Goal: Task Accomplishment & Management: Manage account settings

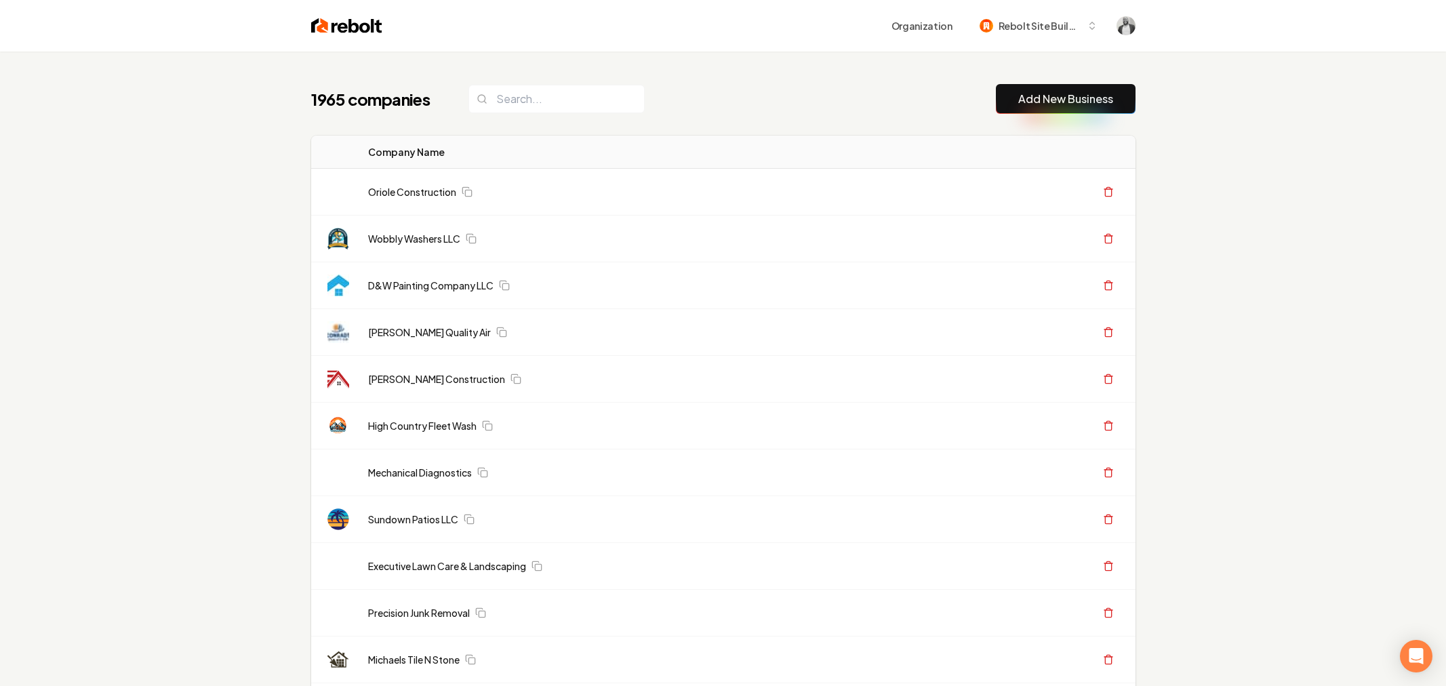
click at [701, 112] on div "1965 companies Add New Business" at bounding box center [723, 99] width 824 height 30
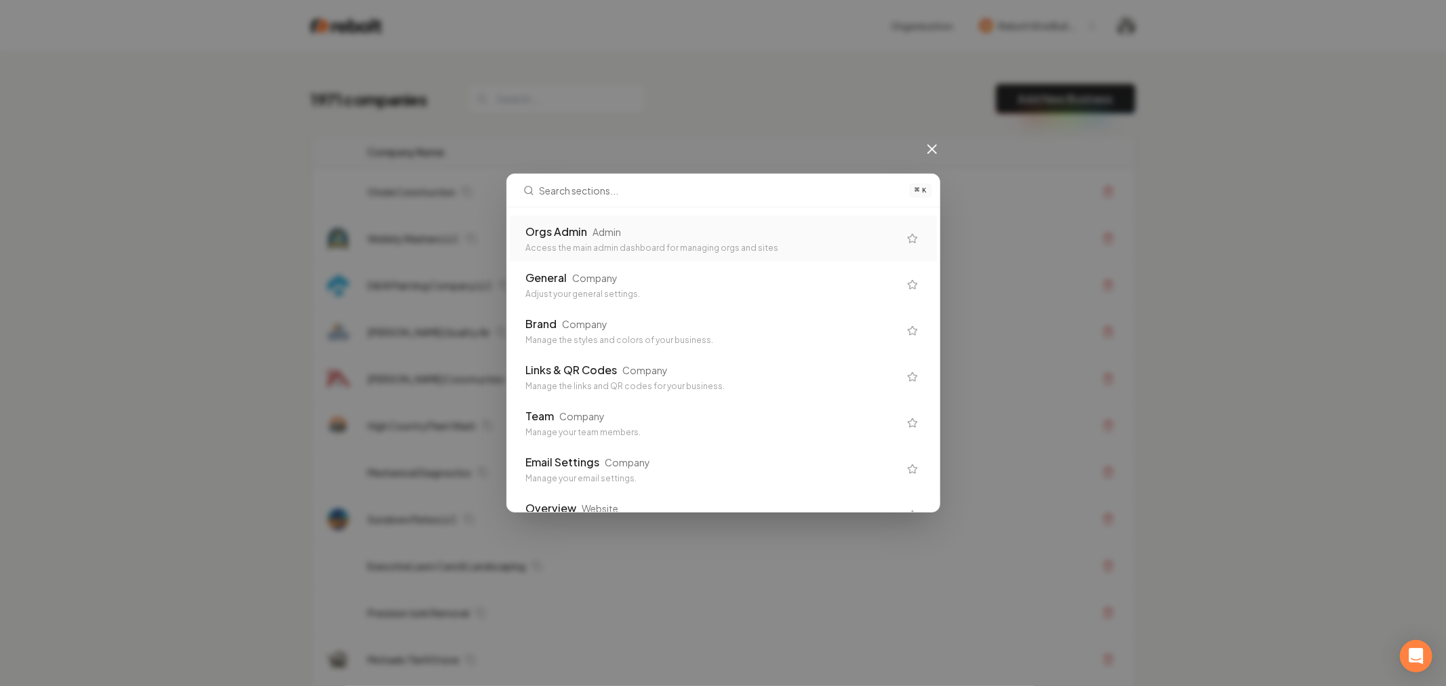
click at [587, 233] on div "Orgs Admin Admin" at bounding box center [712, 232] width 373 height 16
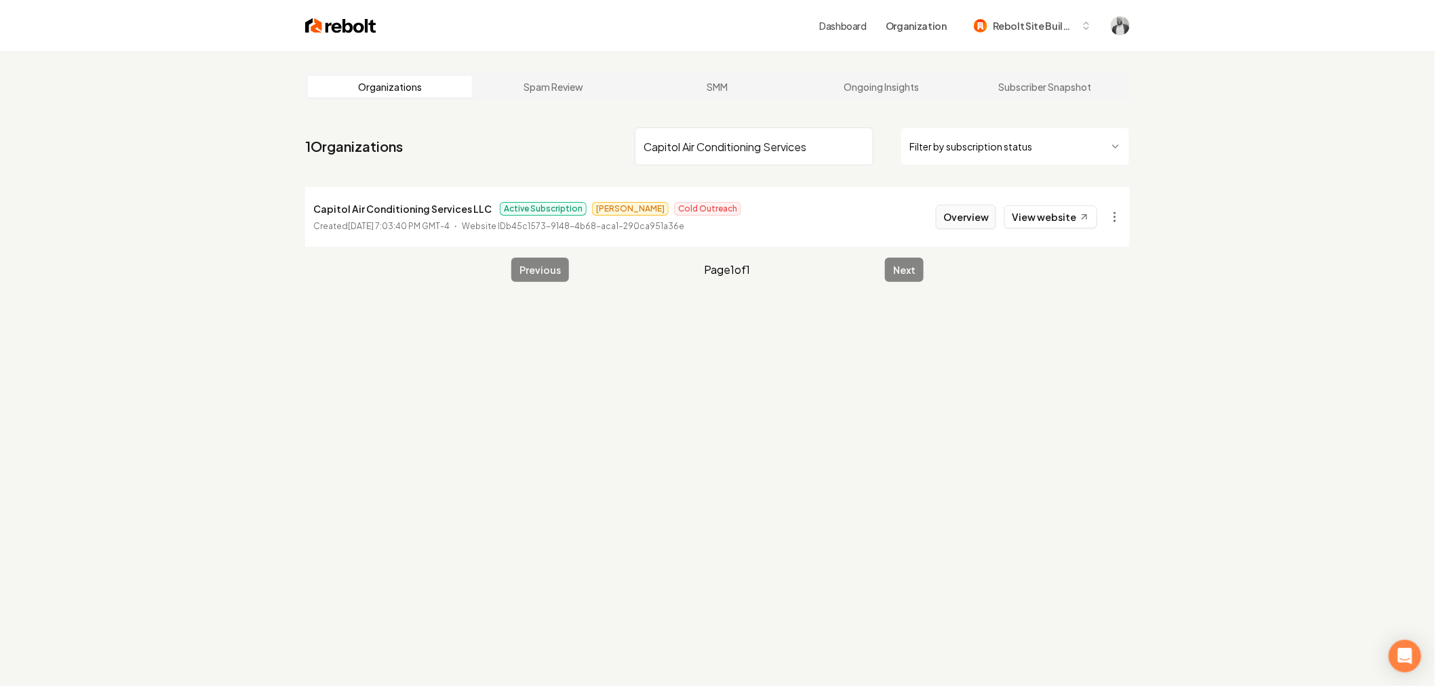
type input "Capitol Air Conditioning Services"
click at [959, 219] on button "Overview" at bounding box center [966, 217] width 60 height 24
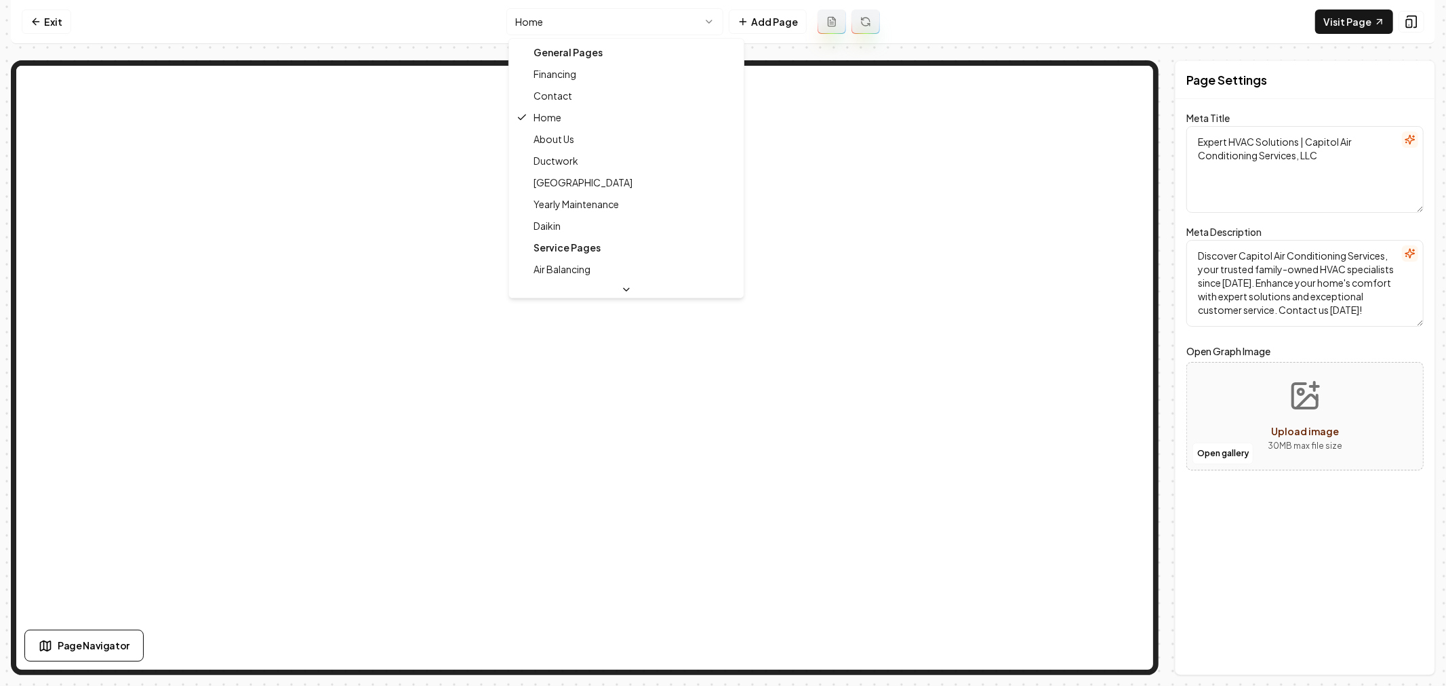
click at [622, 14] on html "Computer Required This feature is only available on a computer. Please switch t…" at bounding box center [723, 343] width 1446 height 686
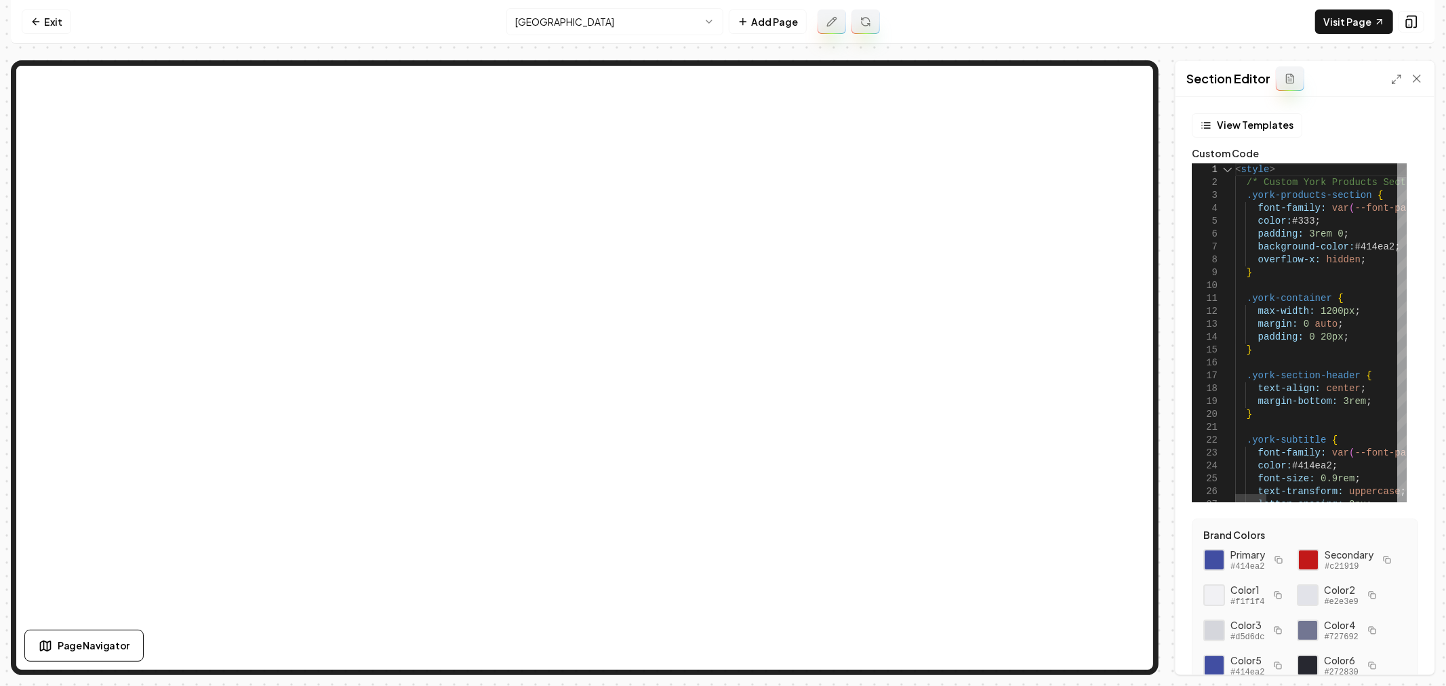
click at [1225, 170] on div at bounding box center [1228, 169] width 18 height 13
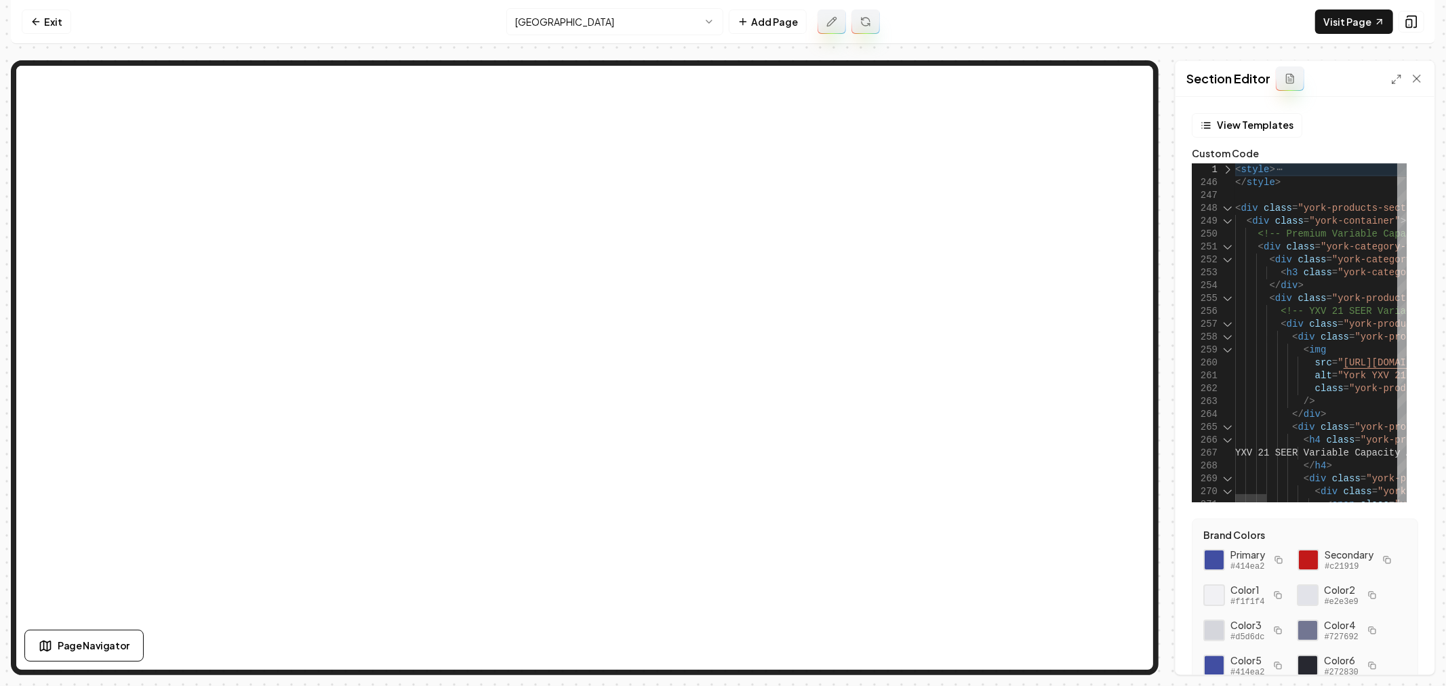
click at [1227, 207] on div at bounding box center [1228, 208] width 18 height 13
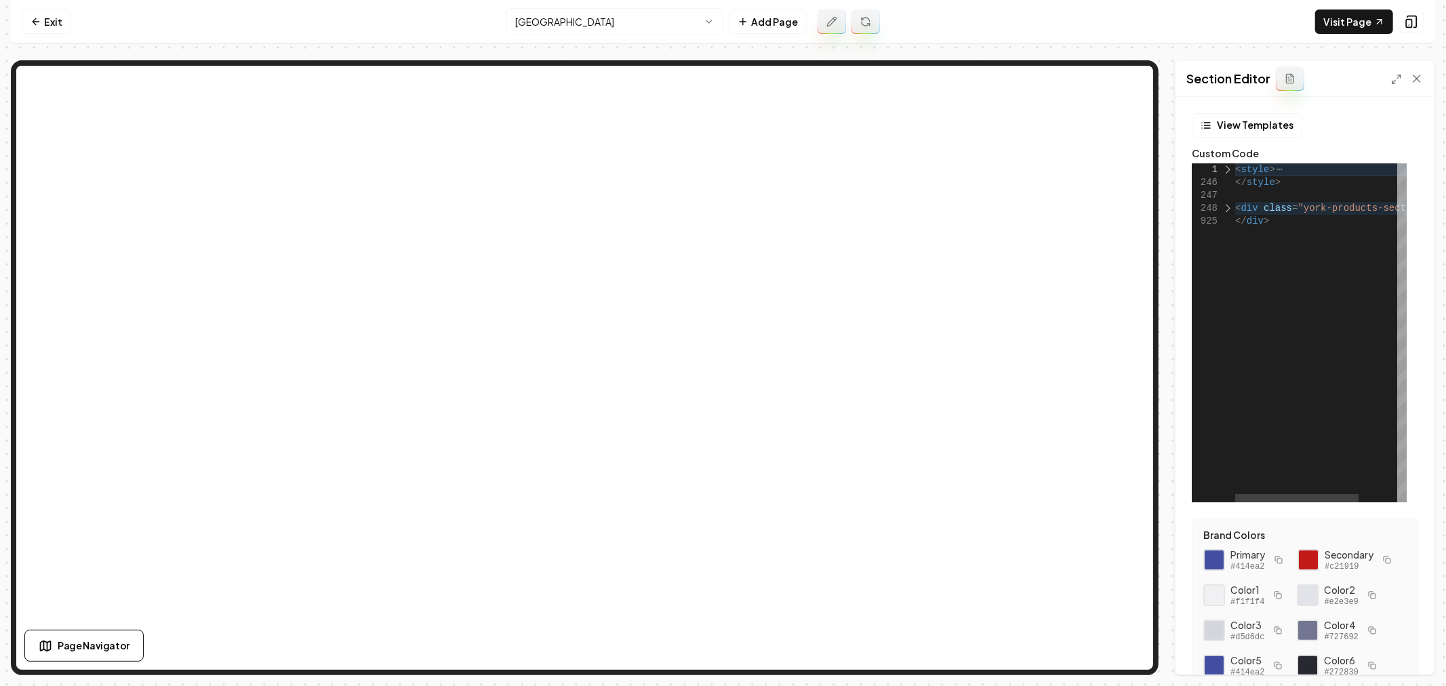
scroll to position [0, 30]
click at [1237, 170] on div "< style > </ style > < div class = "york-products-section" > </ div >" at bounding box center [1347, 332] width 224 height 339
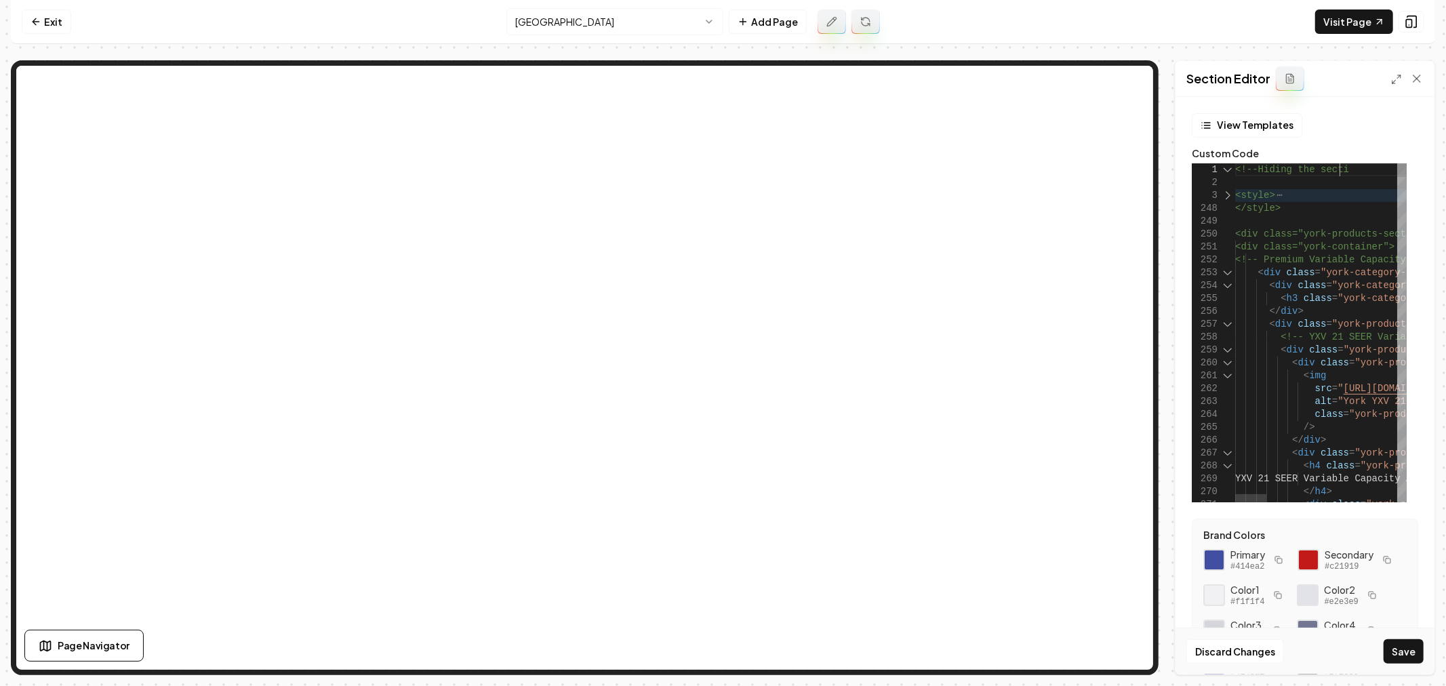
scroll to position [11, 113]
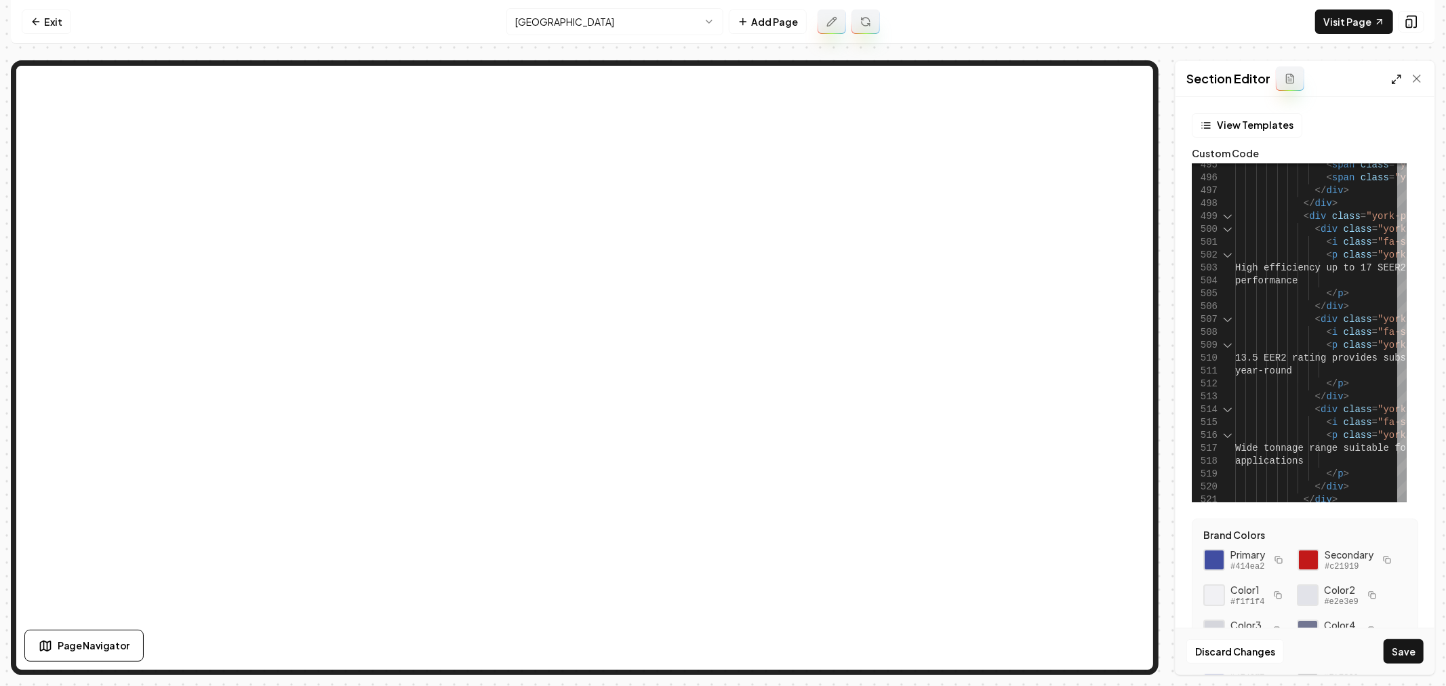
click at [1394, 76] on icon at bounding box center [1396, 79] width 11 height 11
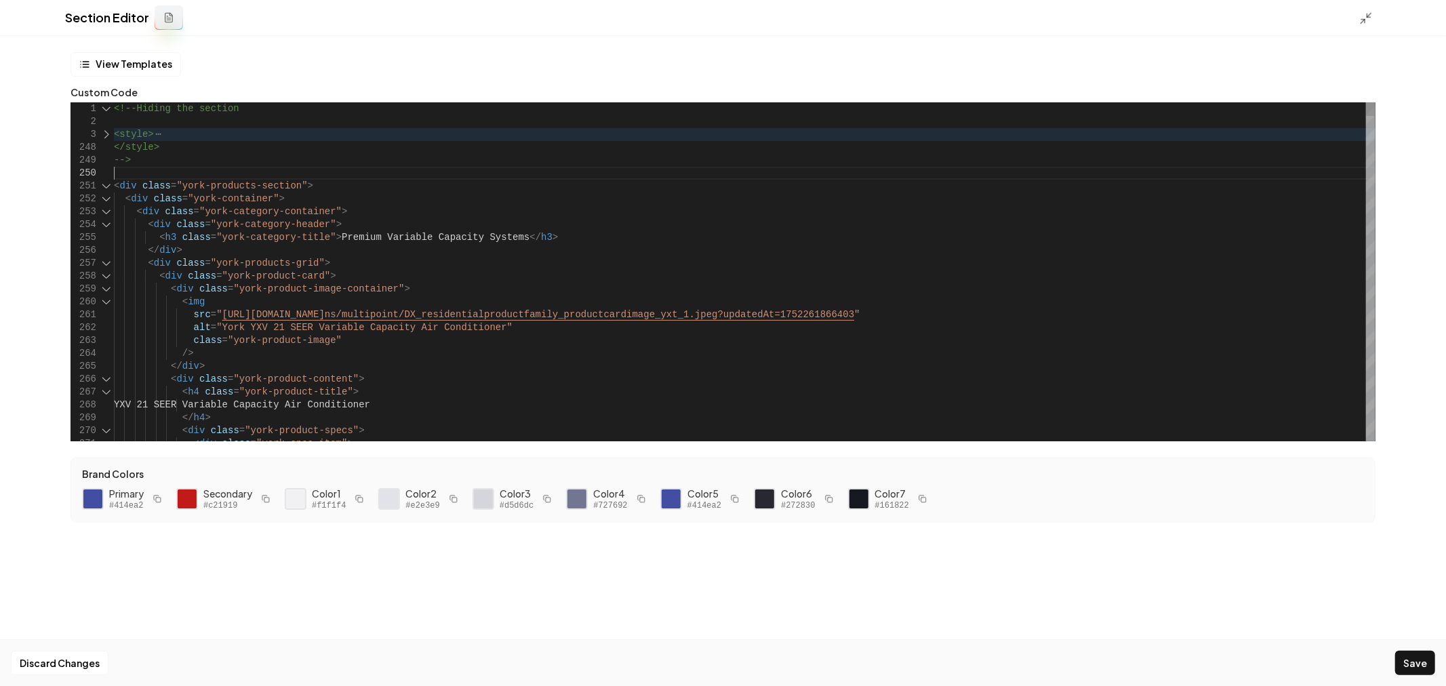
scroll to position [140, 0]
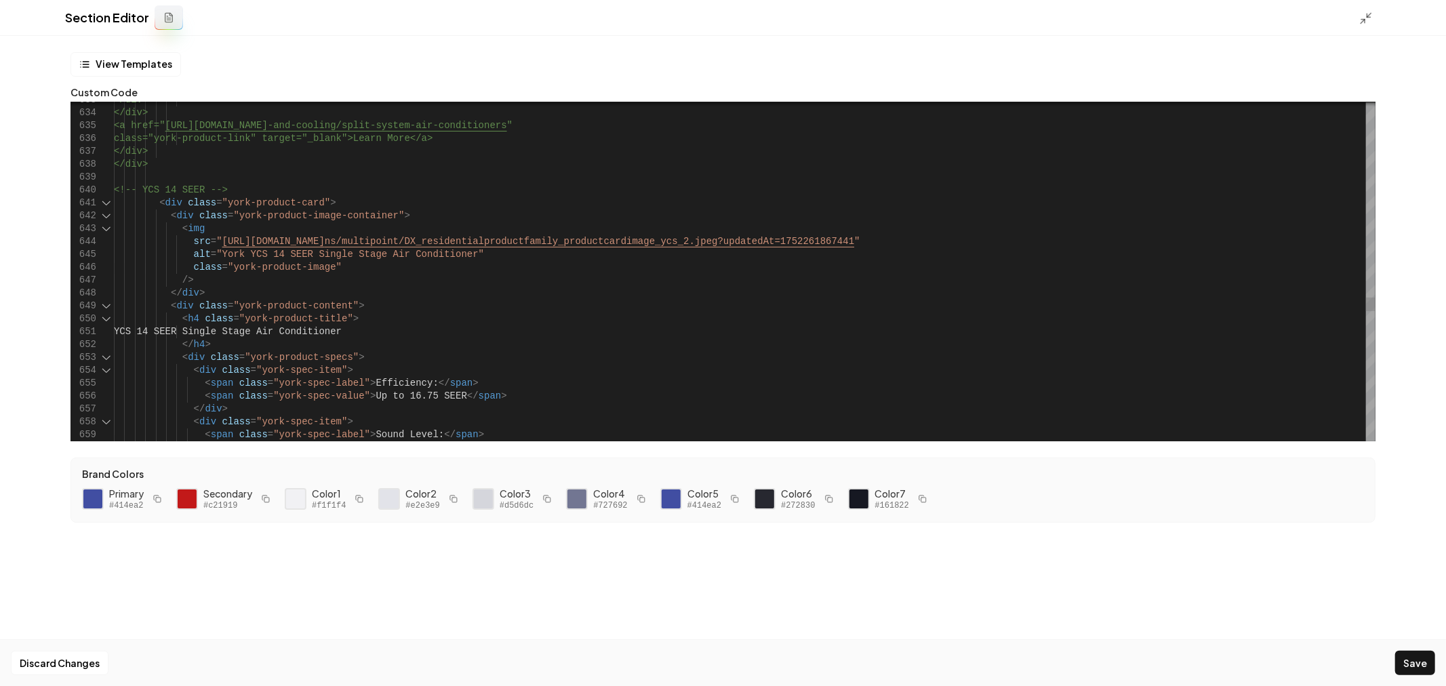
scroll to position [140, 24]
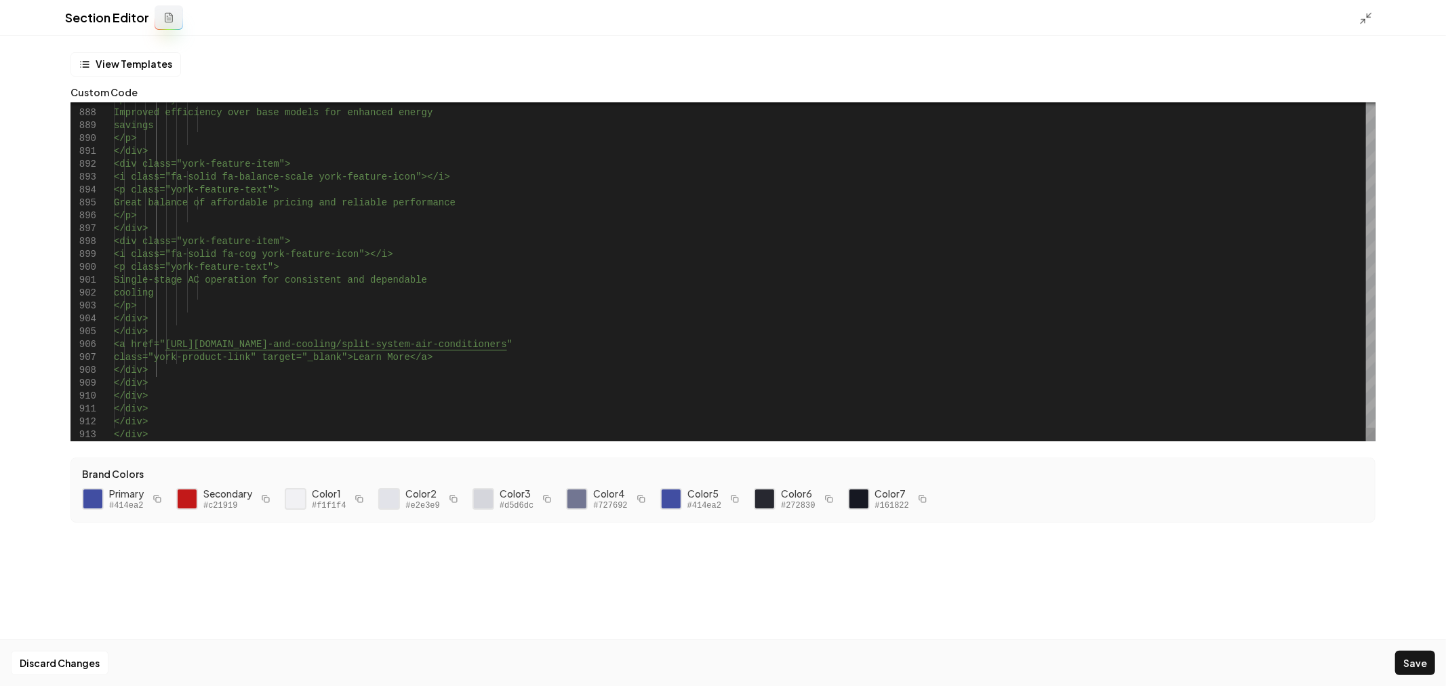
type textarea "**********"
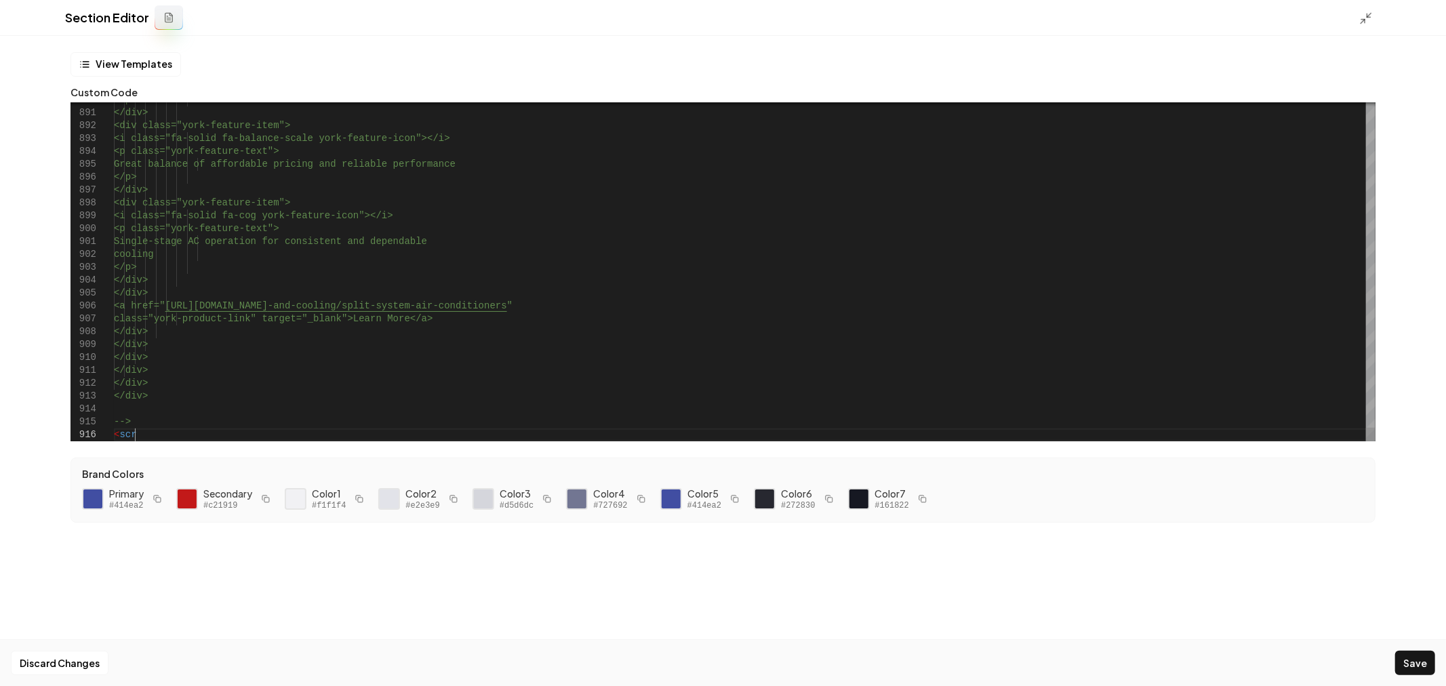
scroll to position [12, 15]
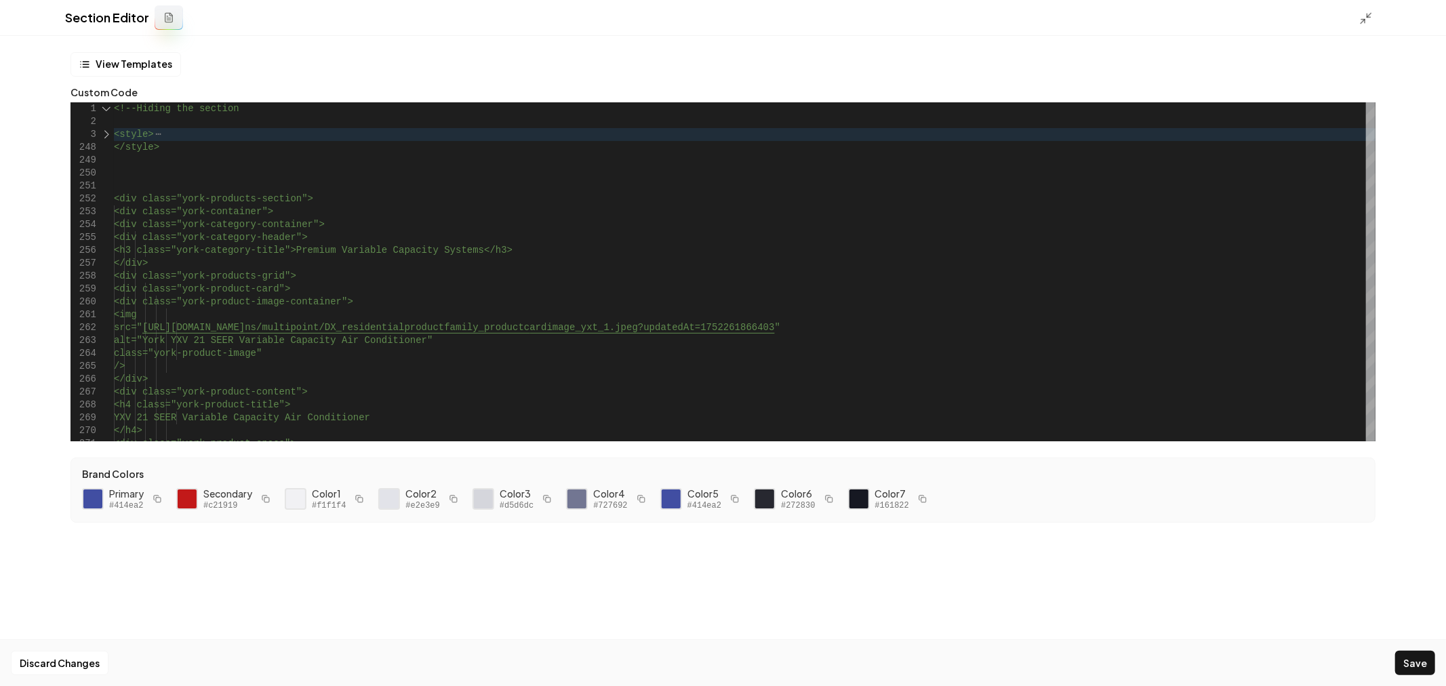
click at [1419, 656] on button "Save" at bounding box center [1415, 663] width 40 height 24
type textarea "***"
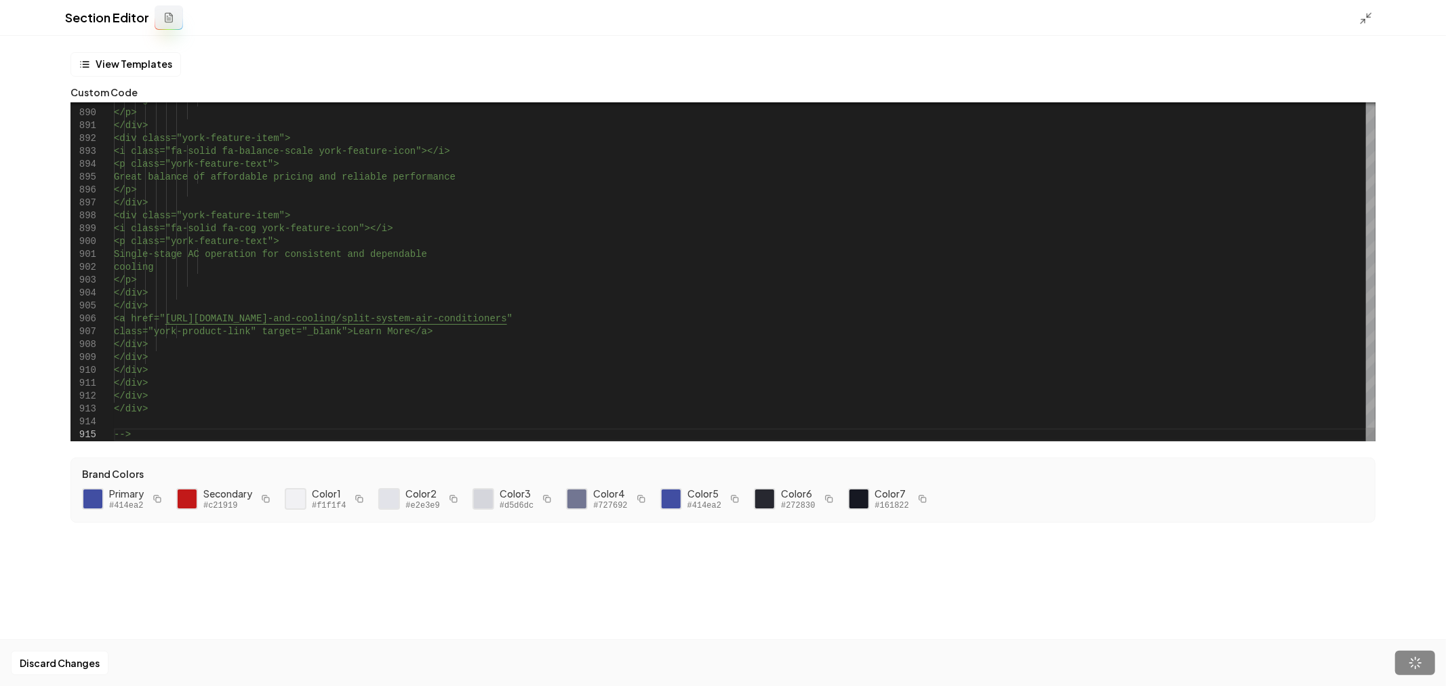
scroll to position [12, 15]
click at [1365, 16] on icon at bounding box center [1366, 19] width 14 height 14
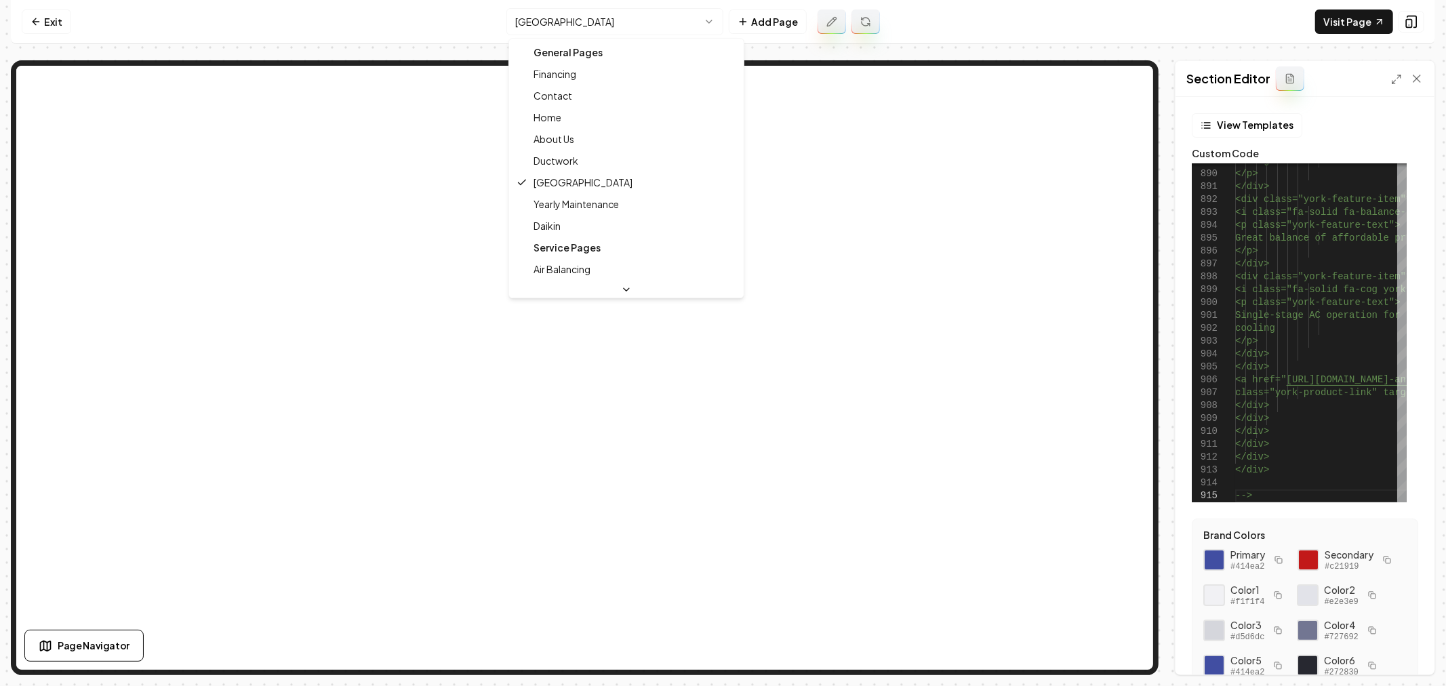
click at [648, 21] on html "Computer Required This feature is only available on a computer. Please switch t…" at bounding box center [723, 343] width 1446 height 686
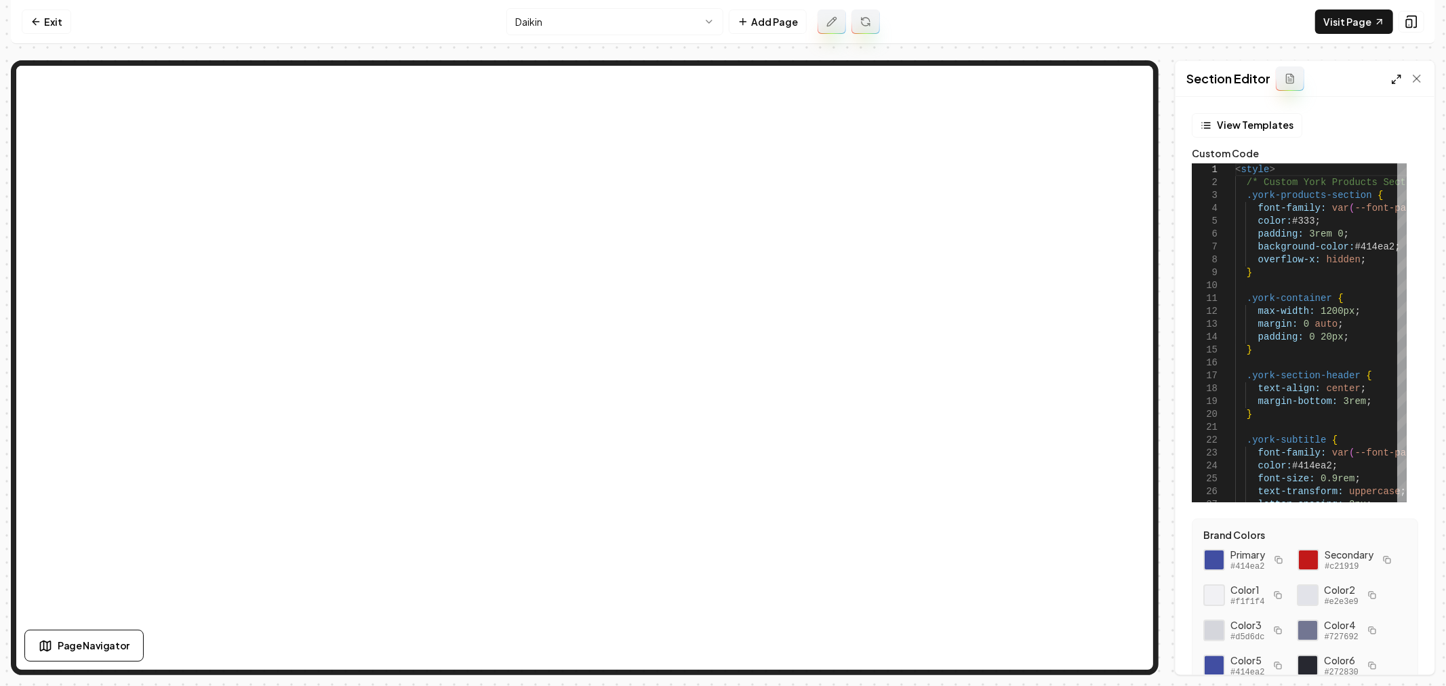
click at [1394, 76] on icon at bounding box center [1396, 79] width 11 height 11
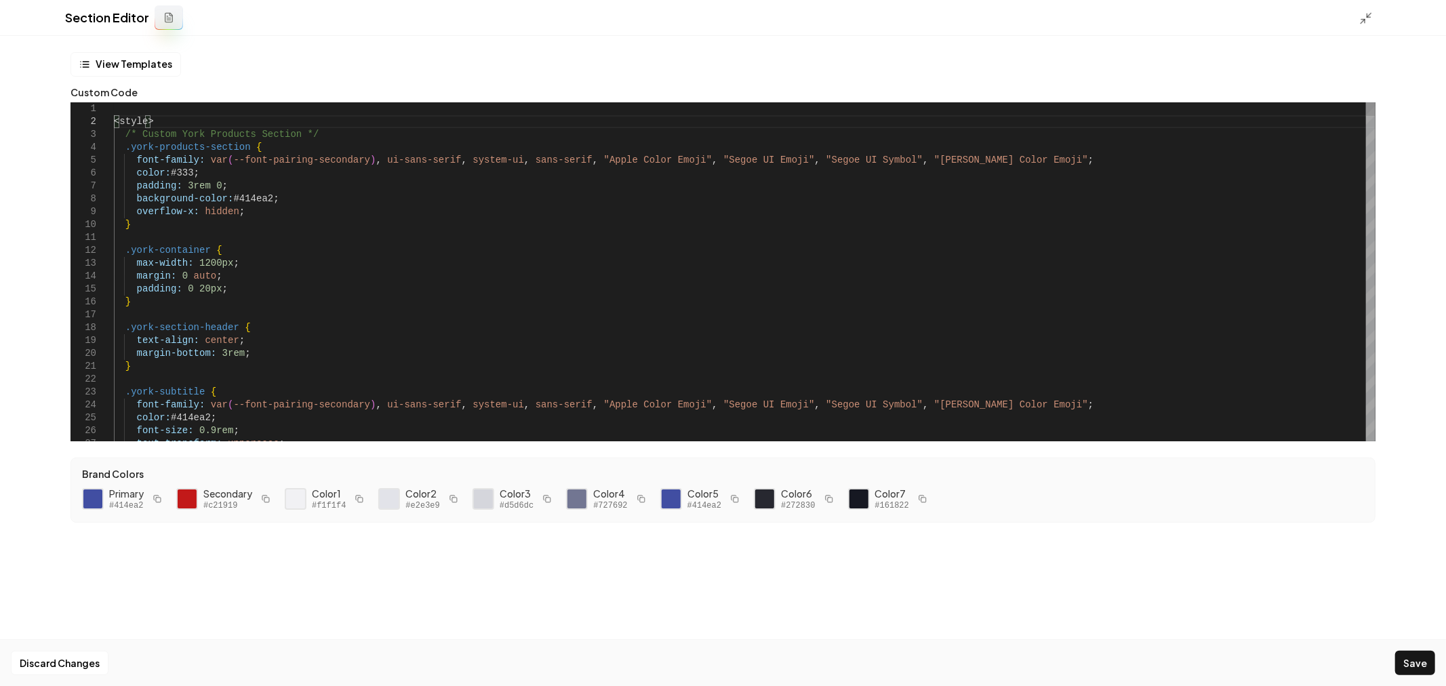
scroll to position [12, 0]
click at [100, 123] on div at bounding box center [107, 121] width 18 height 13
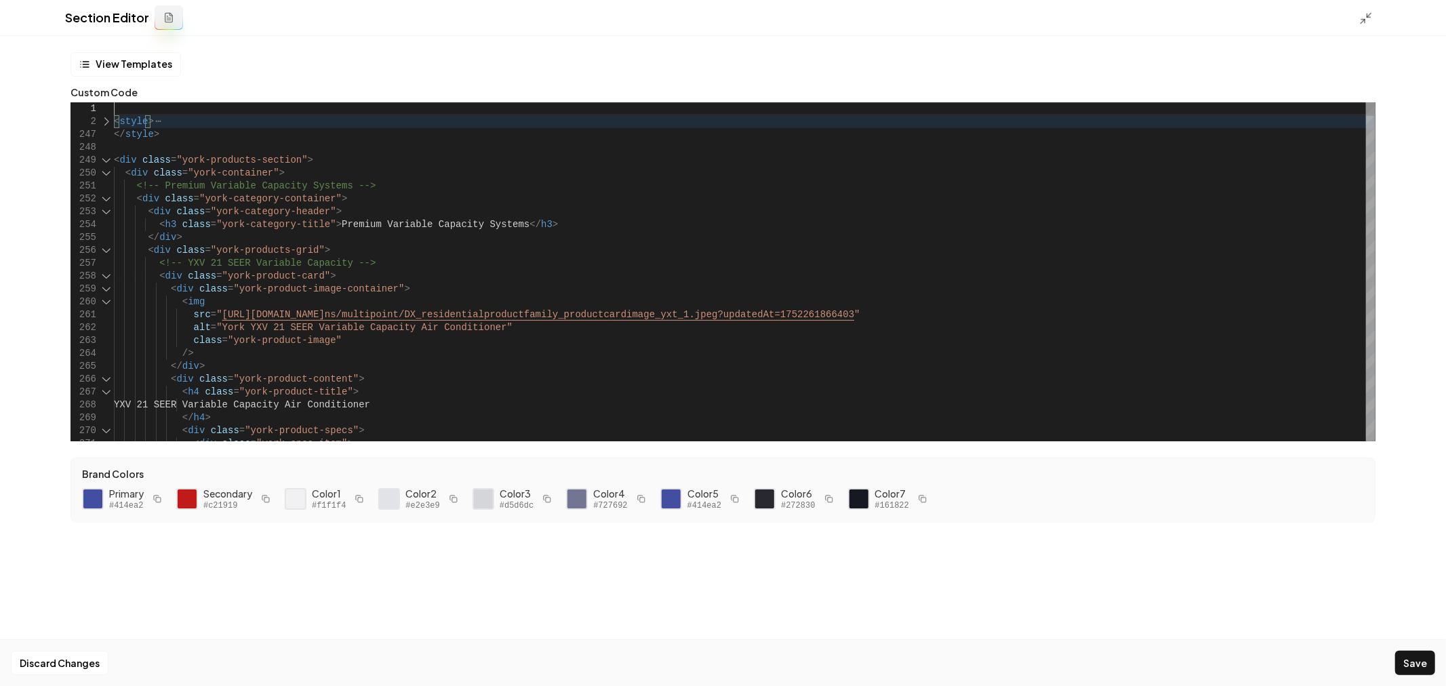
click at [103, 158] on div at bounding box center [107, 160] width 18 height 13
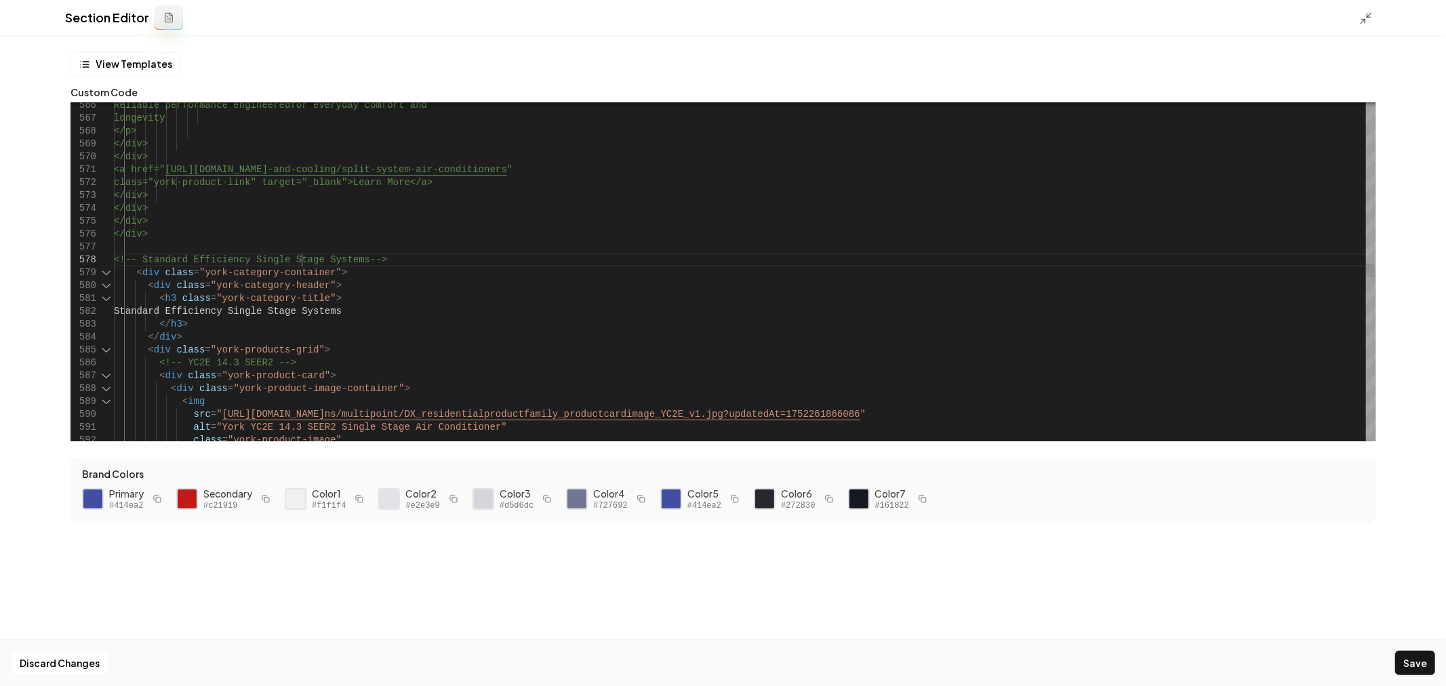
click at [300, 256] on div "Reliable performance engineered for everyday comfort and longevity </p> </div> …" at bounding box center [745, 305] width 1262 height 8683
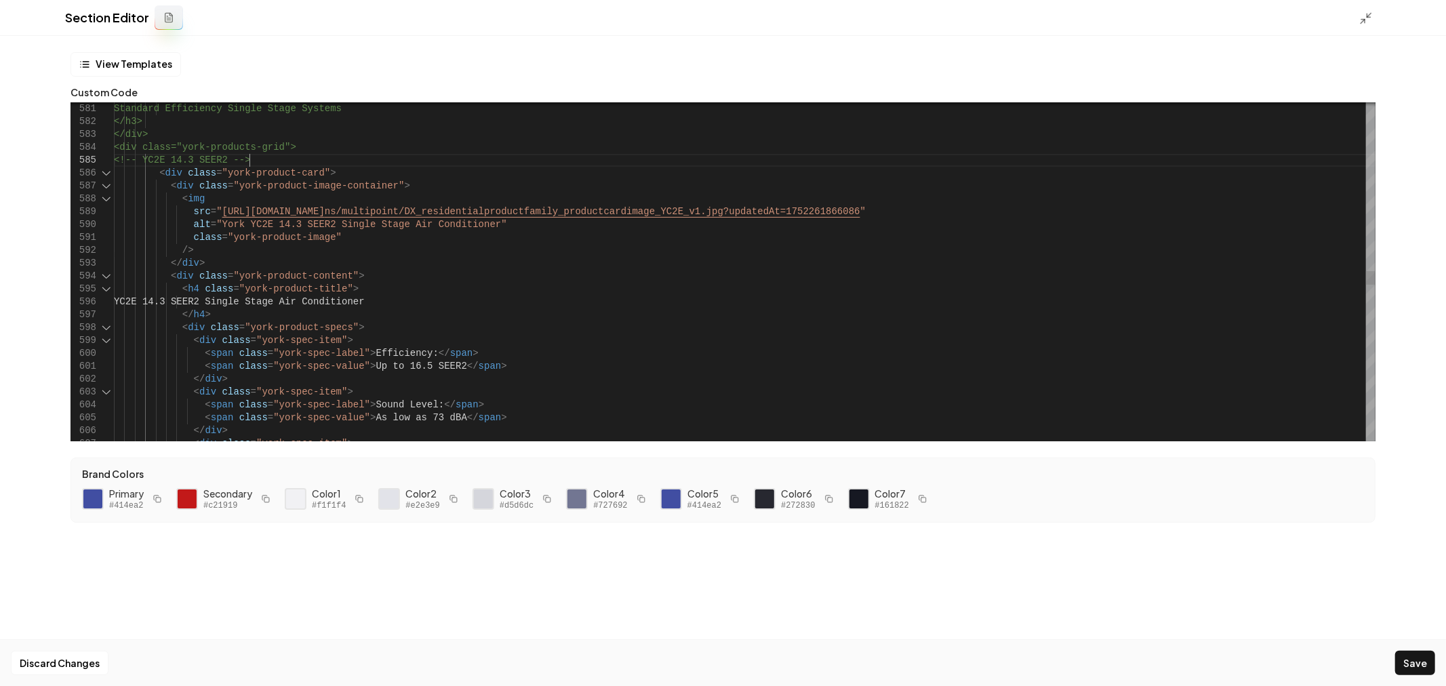
click at [247, 161] on div "Standard Efficiency Single Stage Systems </h3> </div> <div class="york-products…" at bounding box center [745, 109] width 1262 height 8670
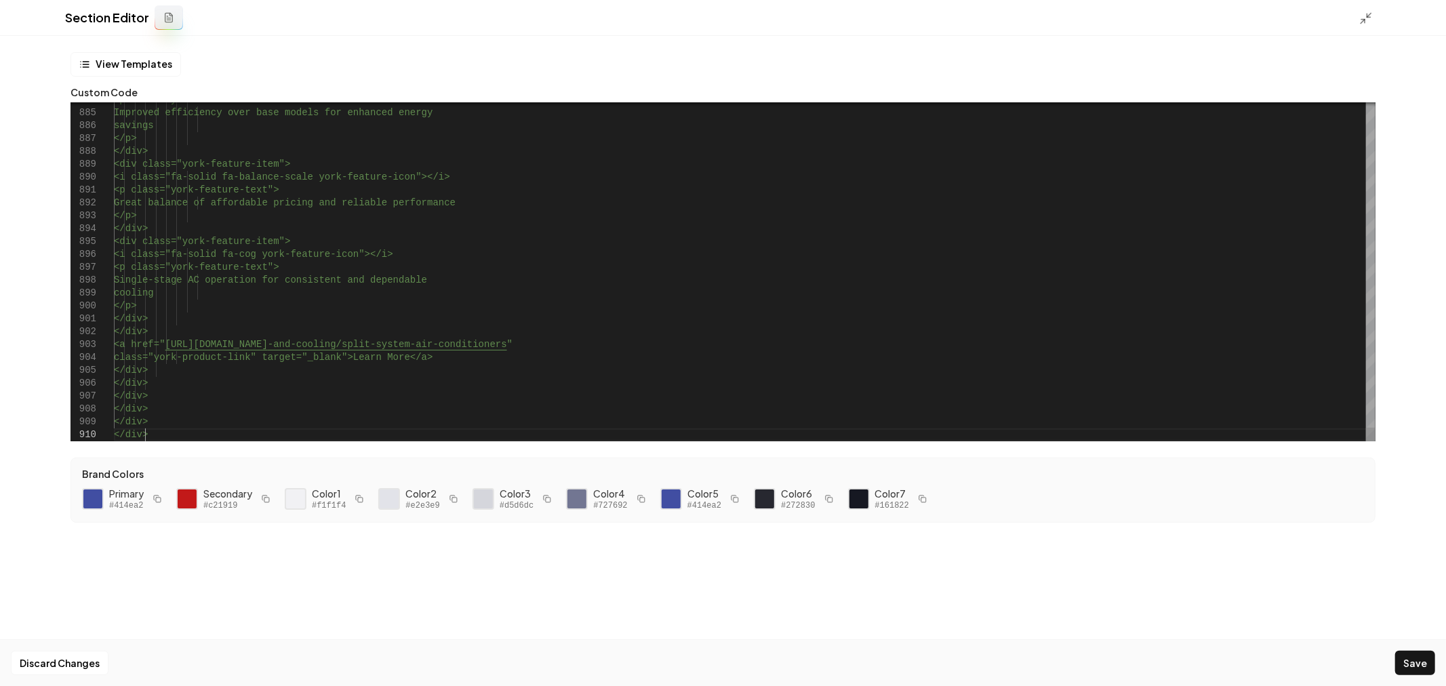
scroll to position [11, 83]
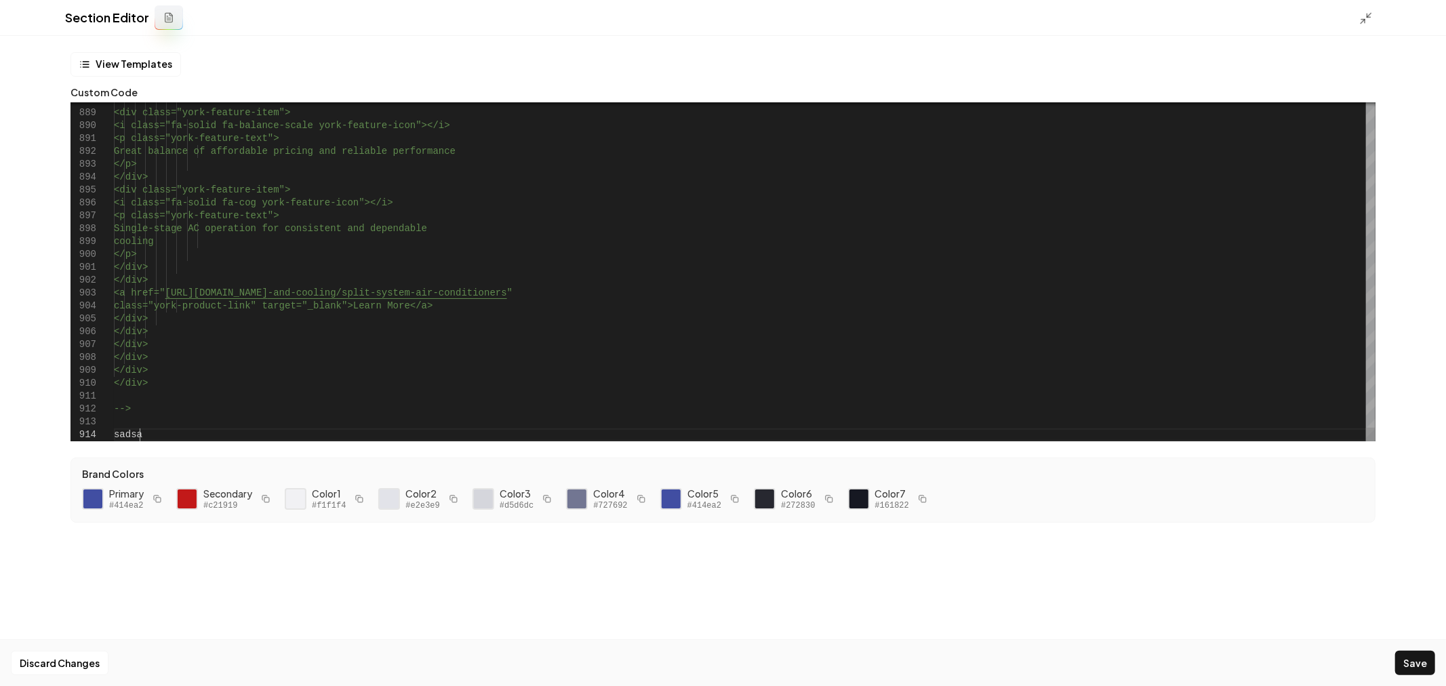
scroll to position [116, 24]
click at [1412, 660] on button "Save" at bounding box center [1415, 663] width 40 height 24
type textarea "**********"
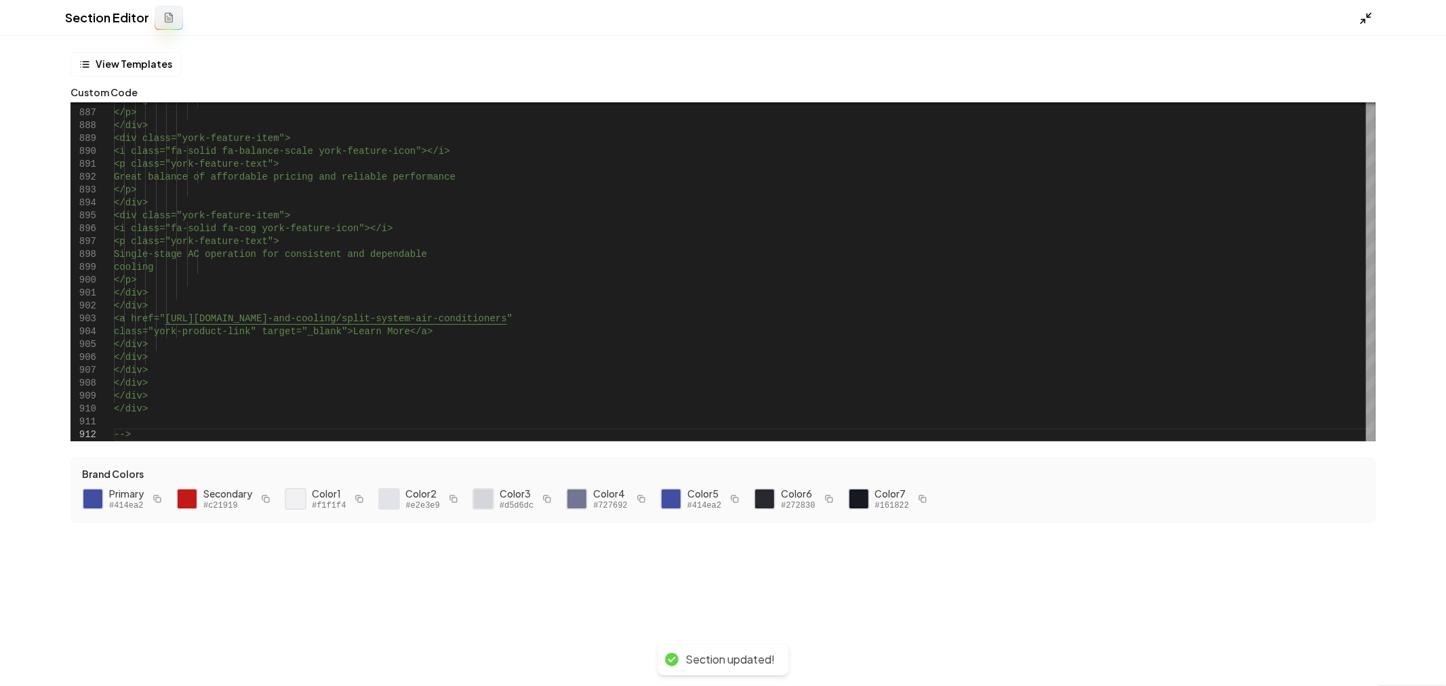
click at [1366, 22] on icon at bounding box center [1366, 19] width 14 height 14
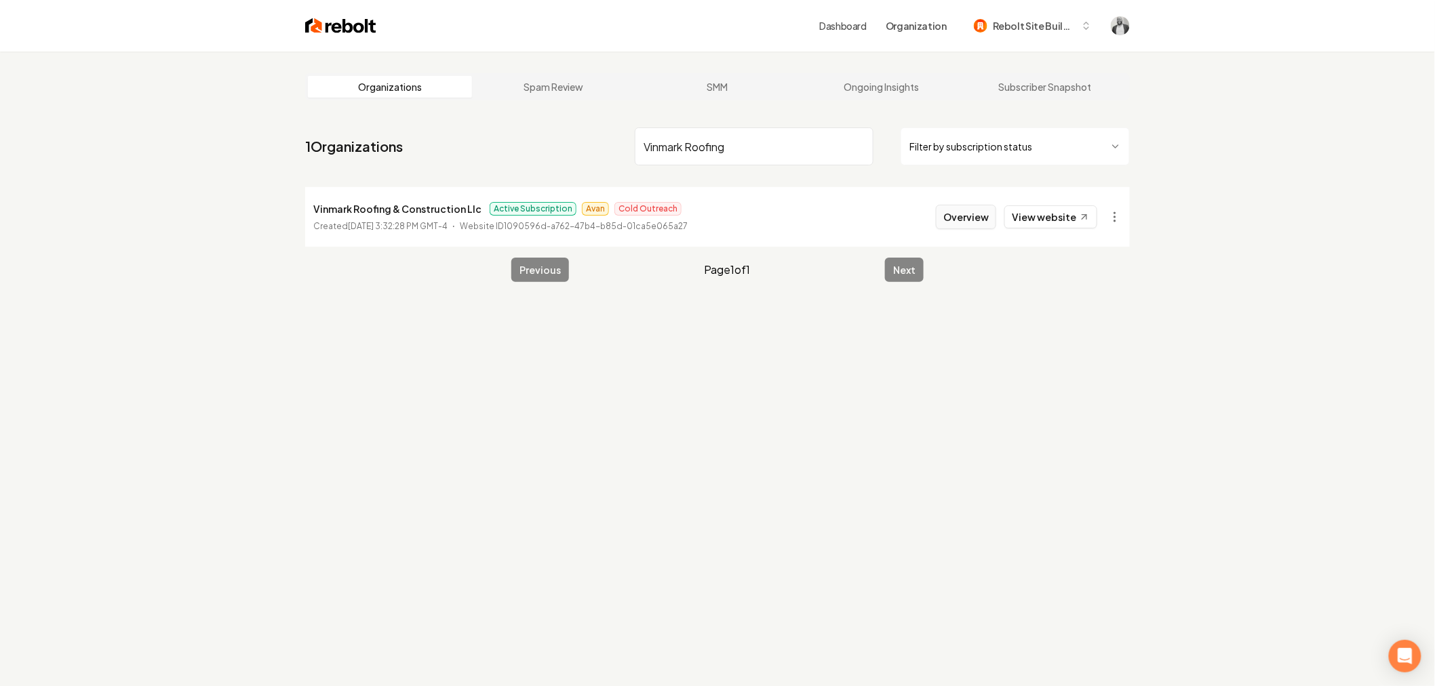
type input "Vinmark Roofing"
click at [963, 225] on button "Overview" at bounding box center [966, 217] width 60 height 24
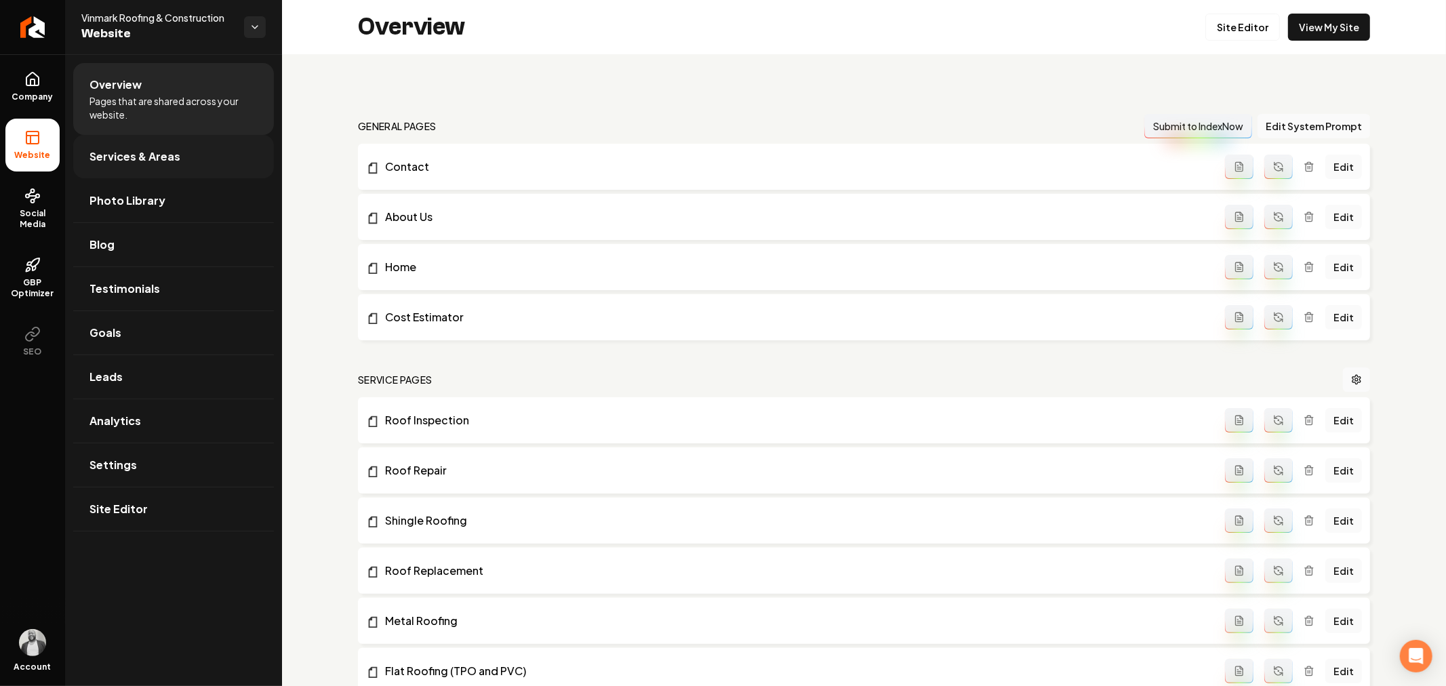
click at [160, 165] on link "Services & Areas" at bounding box center [173, 156] width 201 height 43
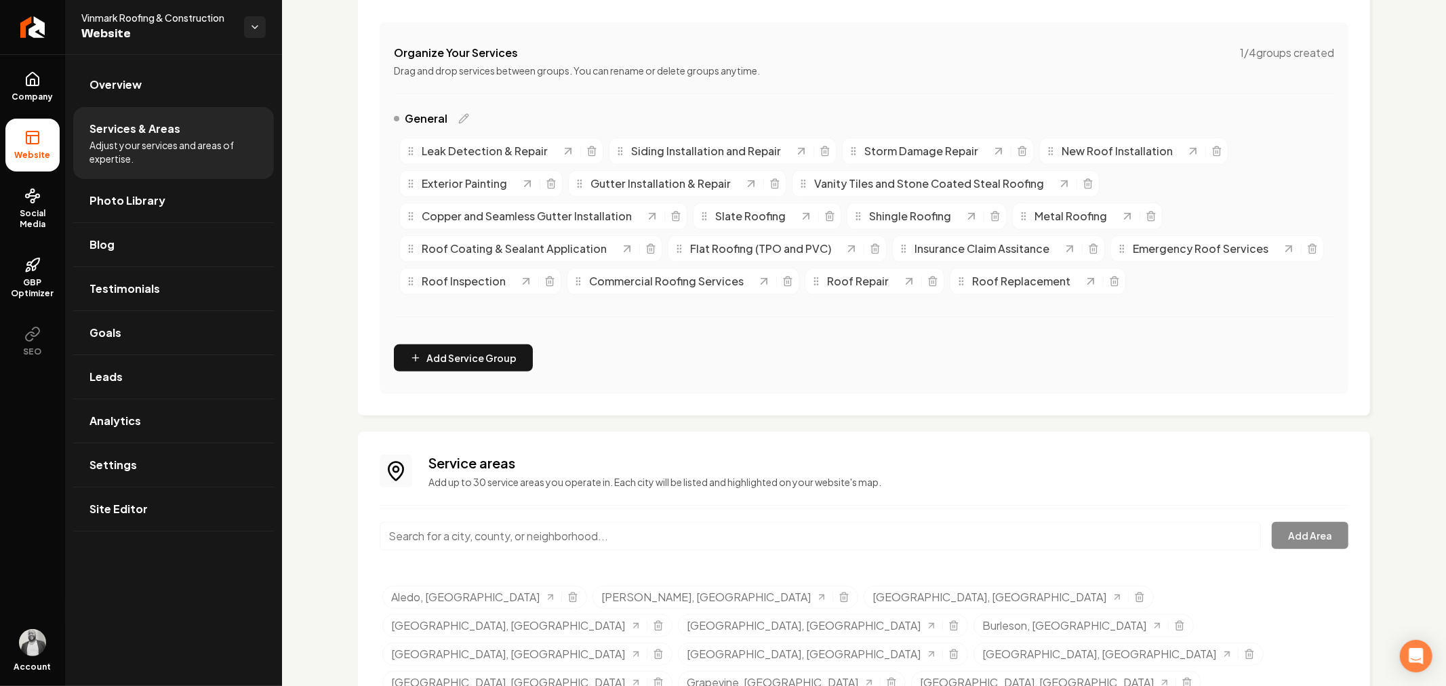
scroll to position [311, 0]
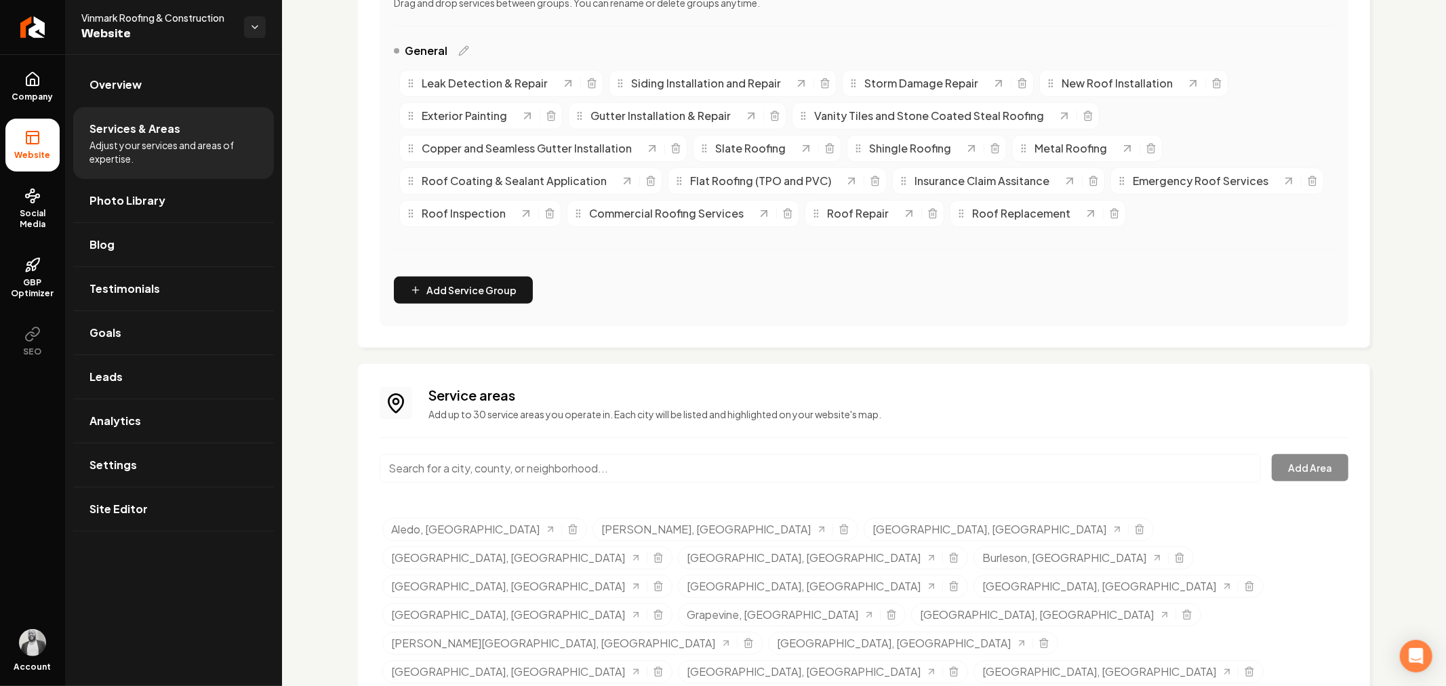
click at [637, 473] on input "Main content area" at bounding box center [820, 468] width 881 height 28
paste input "Stephenville,"
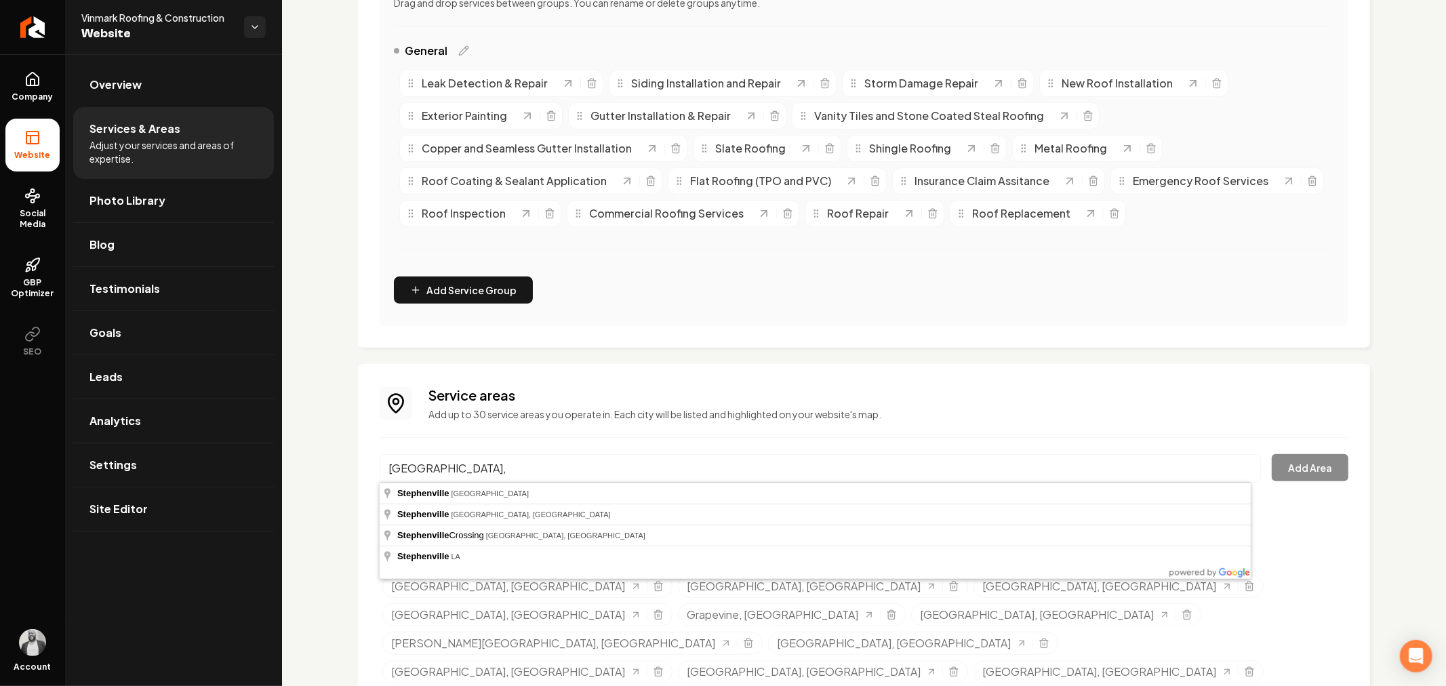
type input "Stephenville, TX"
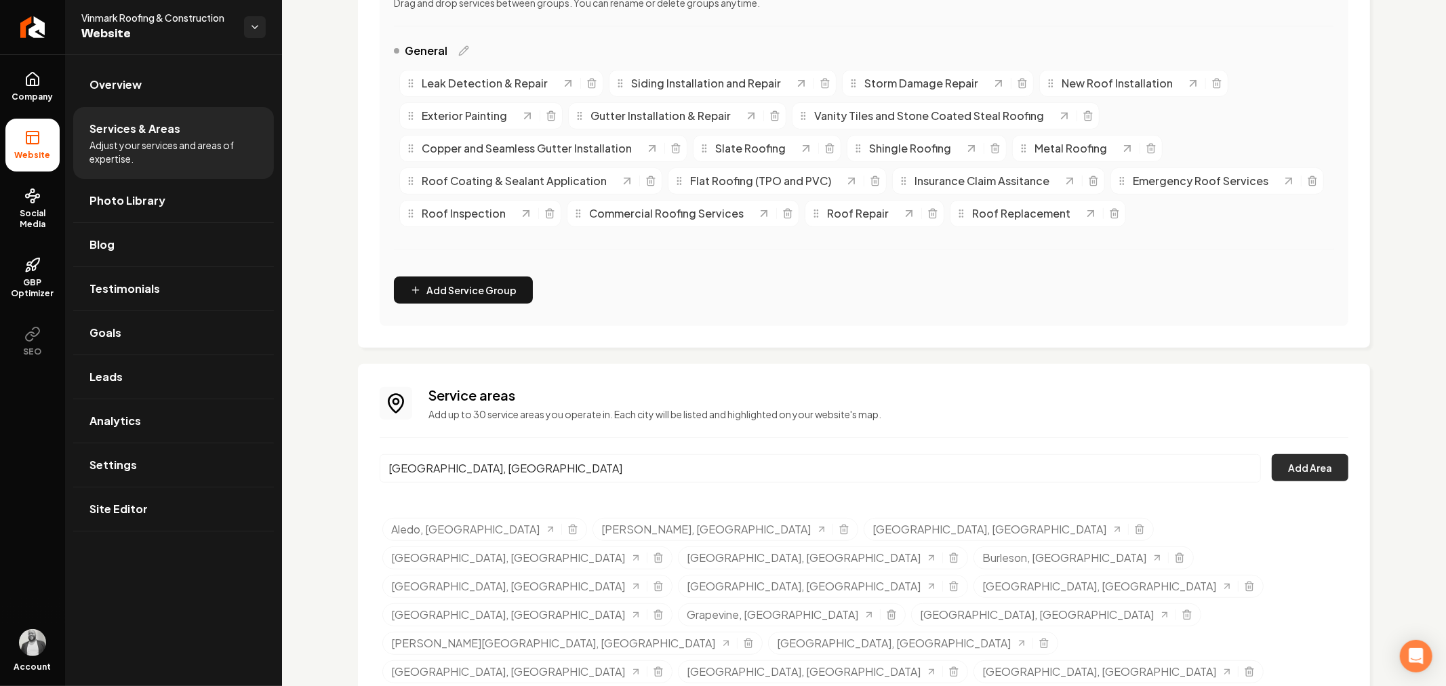
click at [1286, 470] on button "Add Area" at bounding box center [1310, 467] width 77 height 27
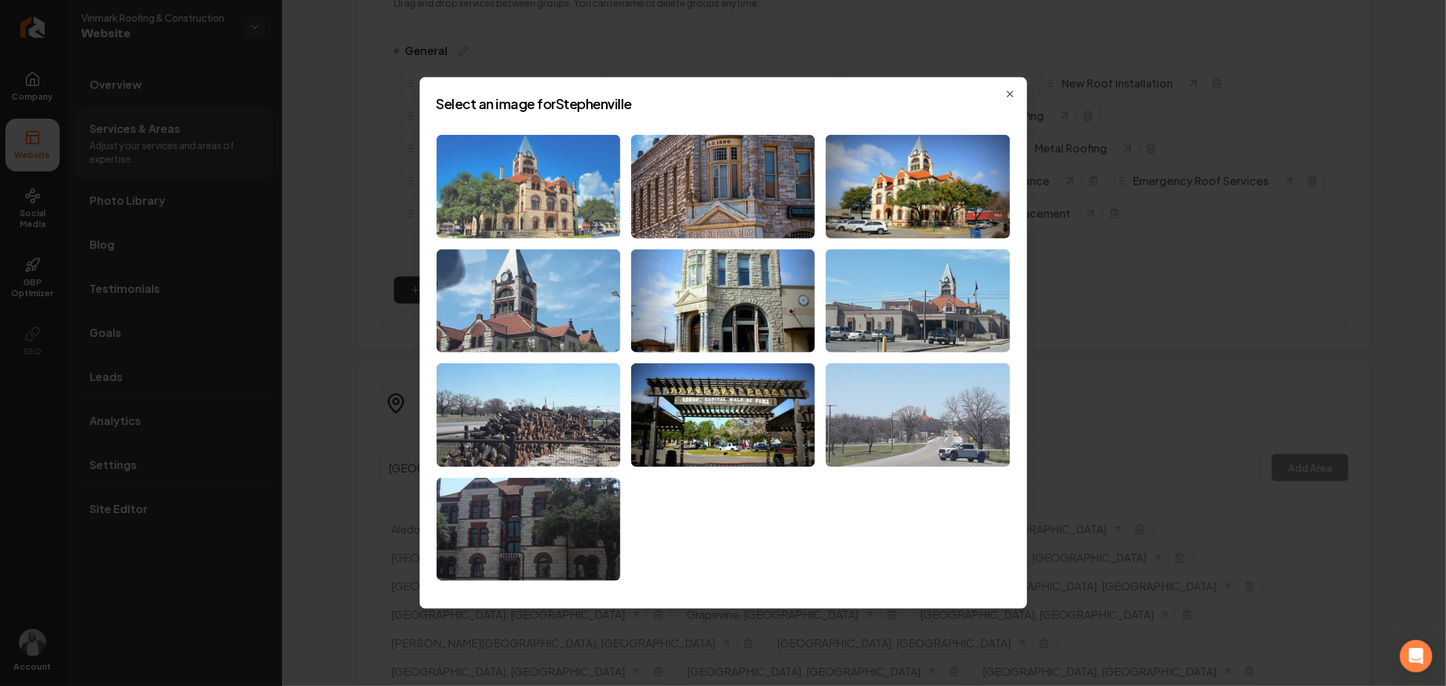
click at [488, 178] on img at bounding box center [529, 187] width 184 height 104
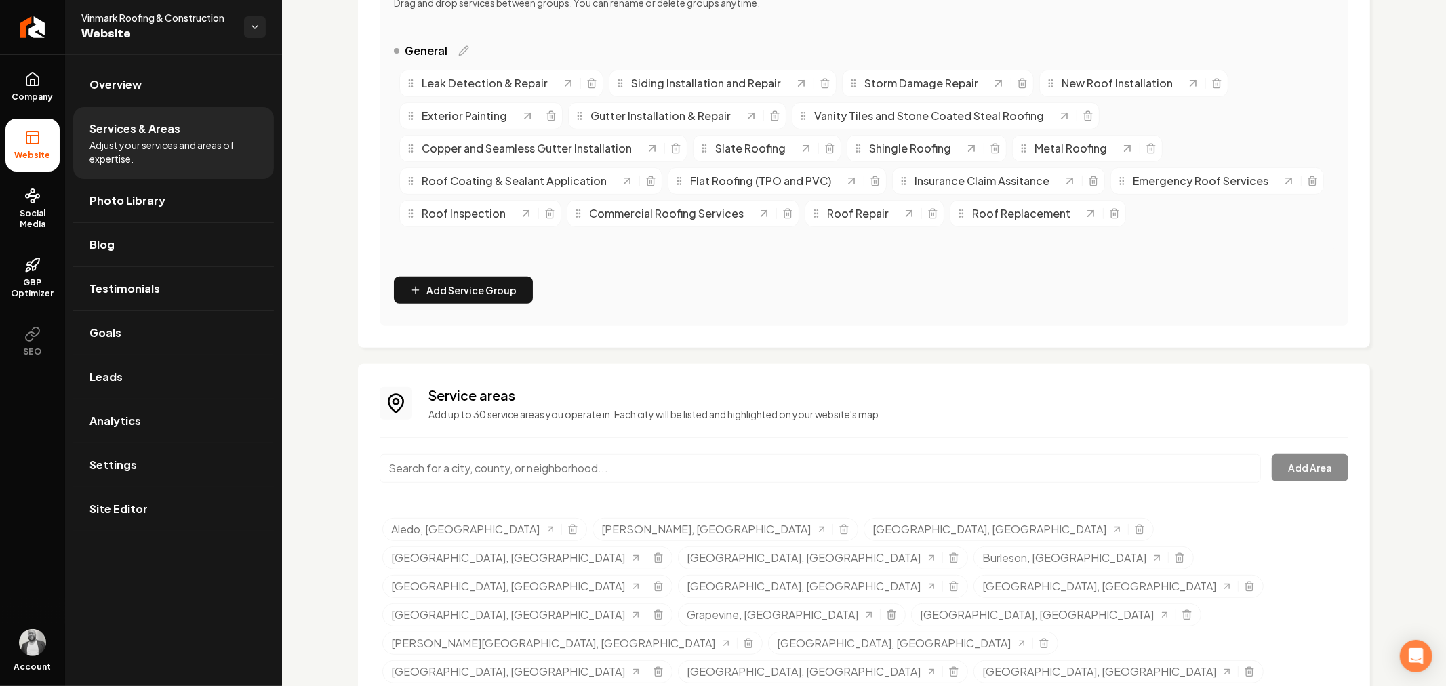
scroll to position [340, 0]
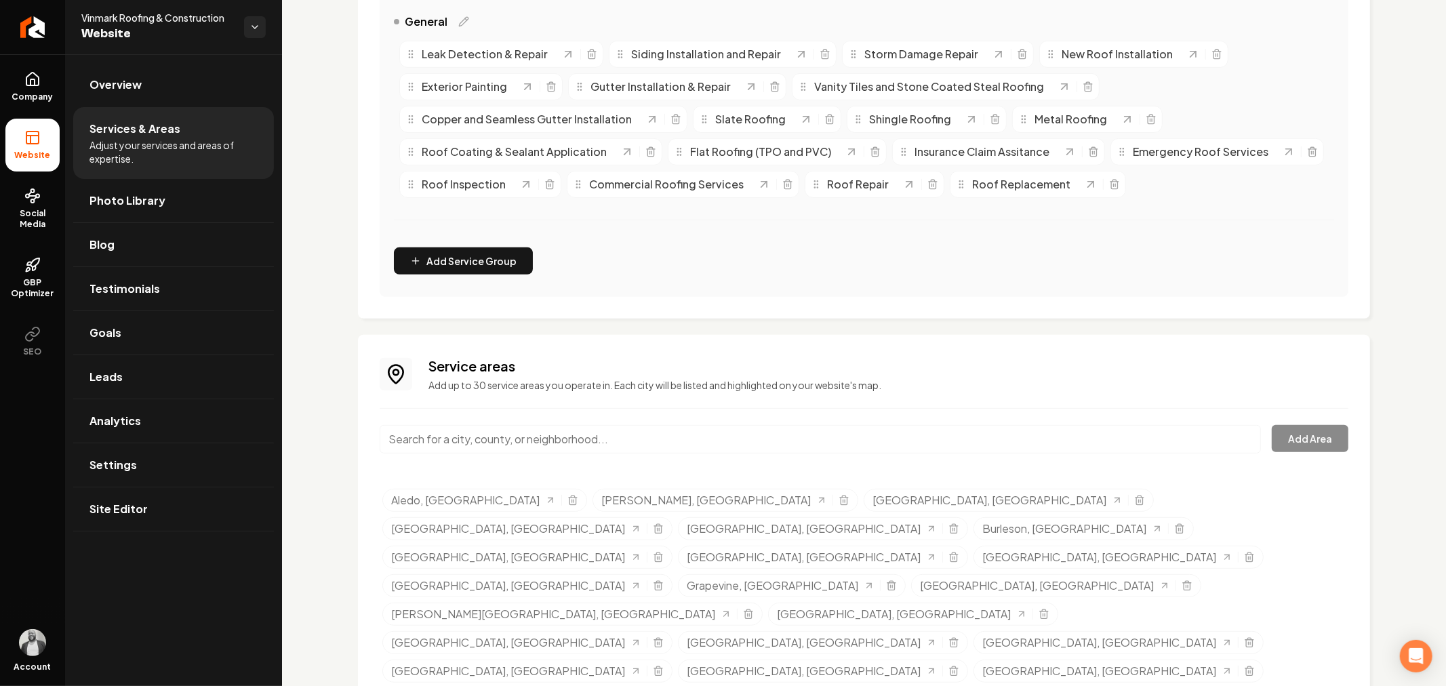
click at [631, 437] on input "Main content area" at bounding box center [820, 439] width 881 height 28
paste input "Dublin"
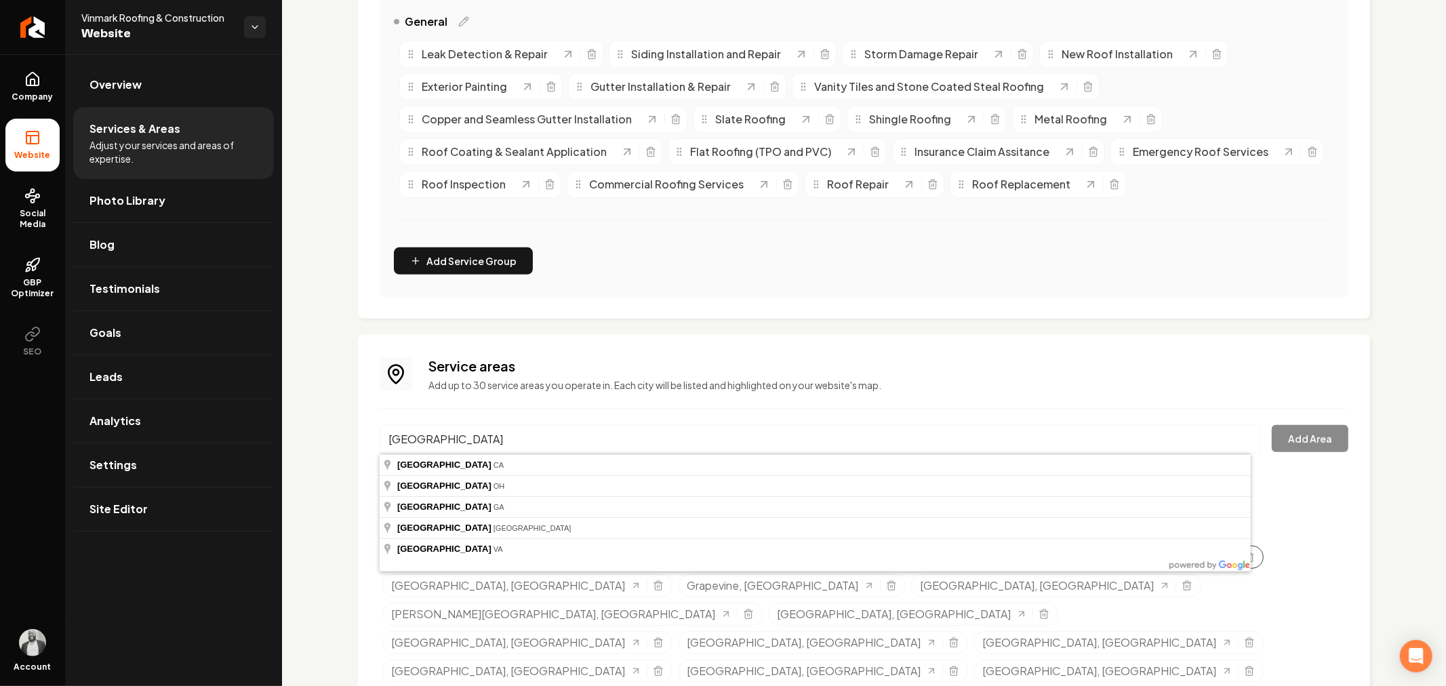
type input "Dublin, TX"
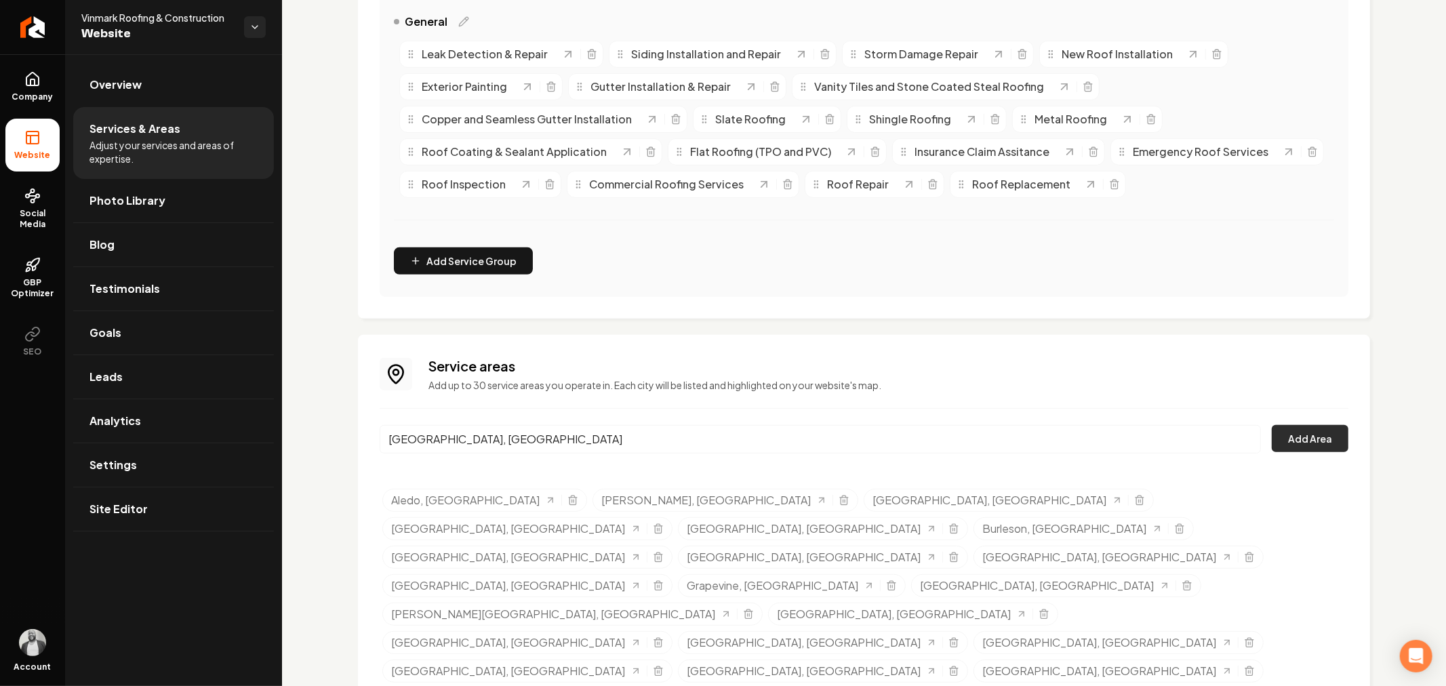
click at [1292, 441] on button "Add Area" at bounding box center [1310, 438] width 77 height 27
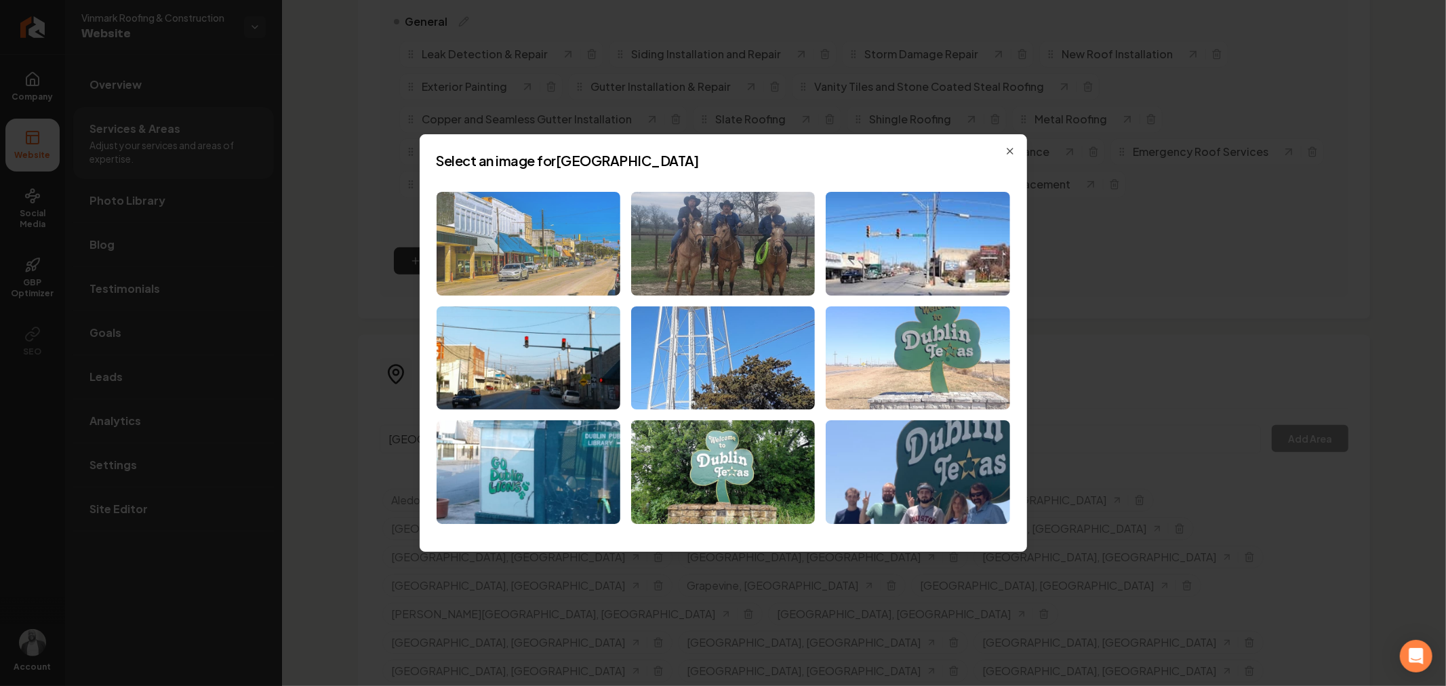
click at [542, 260] on img at bounding box center [529, 244] width 184 height 104
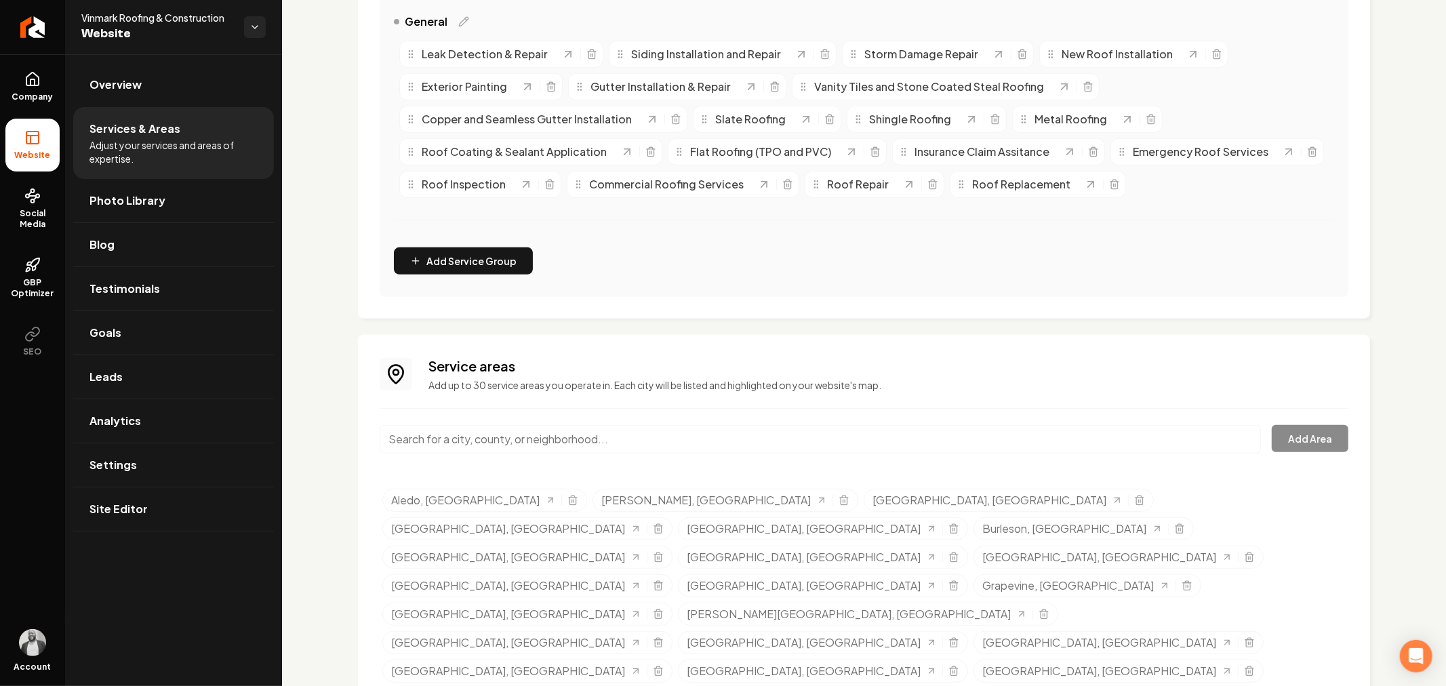
click at [667, 439] on input "Main content area" at bounding box center [820, 439] width 881 height 28
paste input "Mineral Wells"
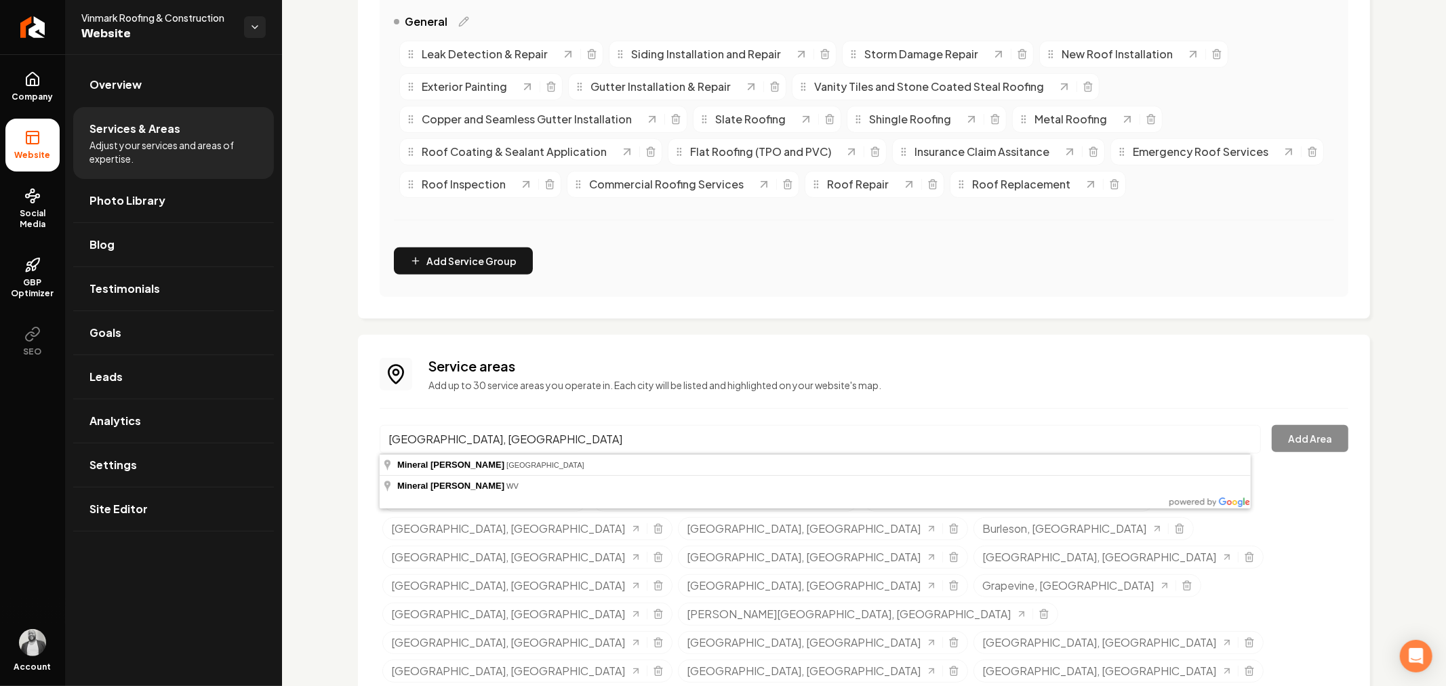
drag, startPoint x: 619, startPoint y: 462, endPoint x: 626, endPoint y: 464, distance: 7.3
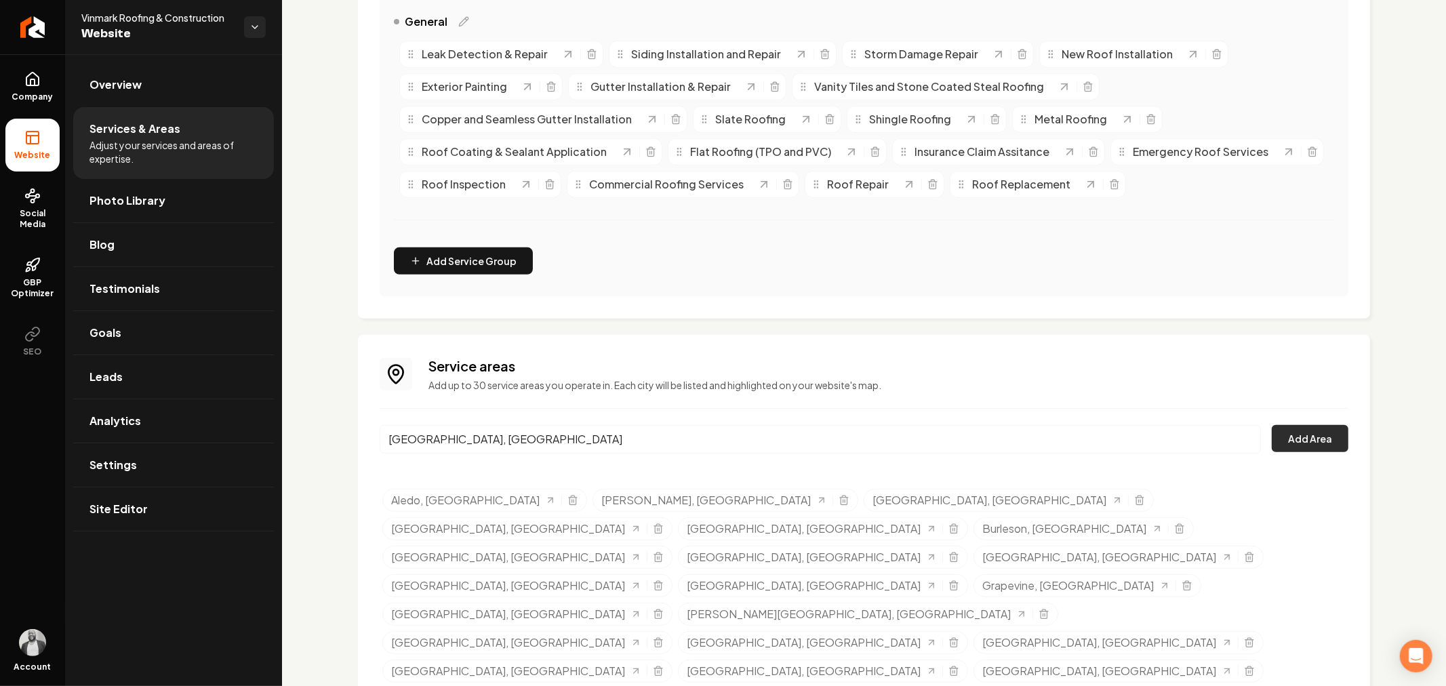
click at [1304, 443] on button "Add Area" at bounding box center [1310, 438] width 77 height 27
click at [612, 434] on input "Mineral Wells, TX" at bounding box center [820, 439] width 881 height 28
paste input "Weatherford"
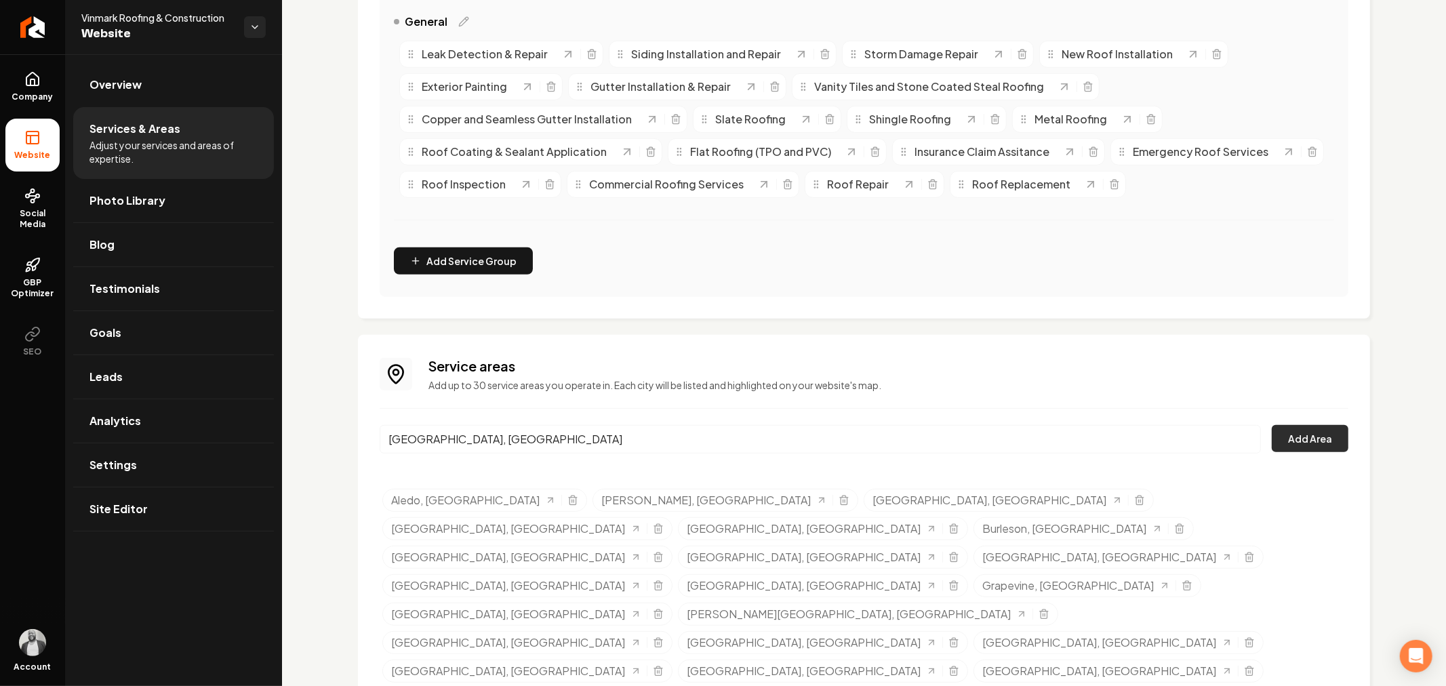
click at [1279, 442] on button "Add Area" at bounding box center [1310, 438] width 77 height 27
click at [721, 433] on input "Weatherford, TX" at bounding box center [820, 439] width 881 height 28
click at [720, 435] on input "Weatherford, TX" at bounding box center [820, 439] width 881 height 28
click at [720, 436] on input "Weatherford, TX" at bounding box center [820, 439] width 881 height 28
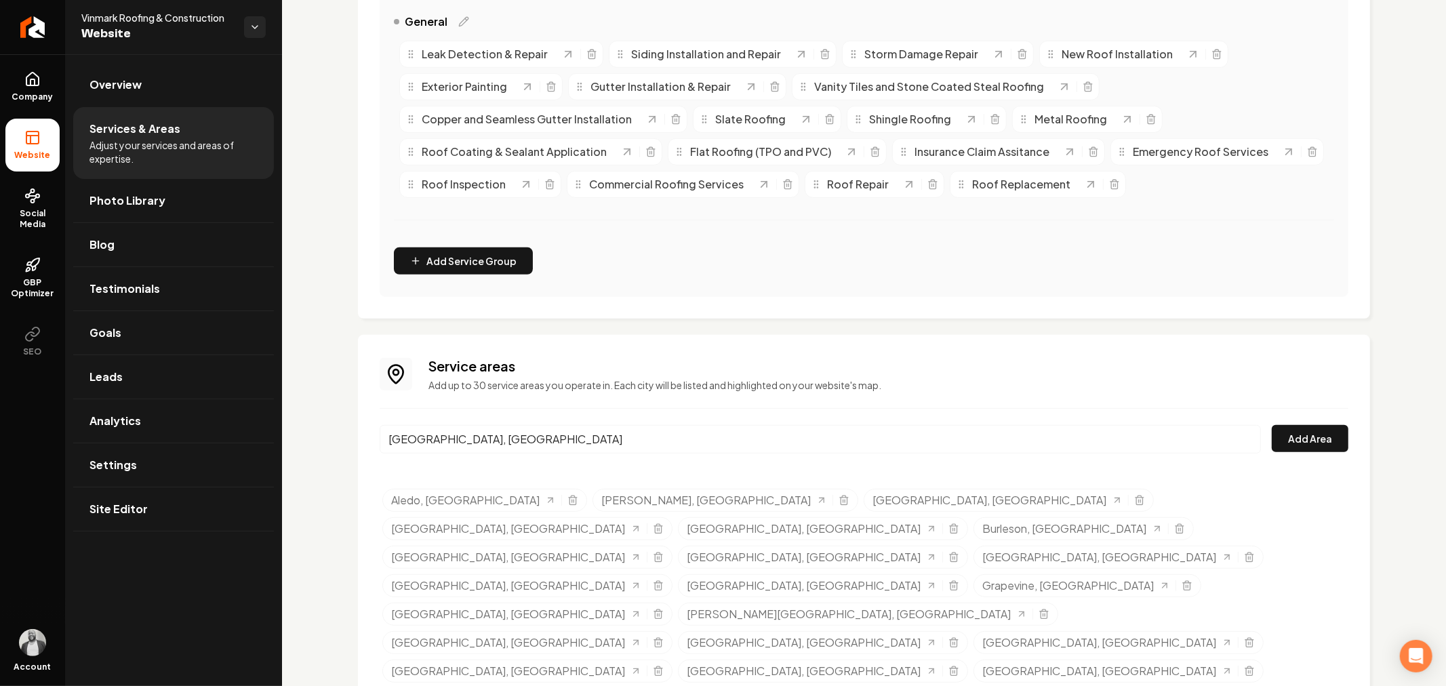
paste input "Stephenville"
click at [1292, 437] on button "Add Area" at bounding box center [1310, 438] width 77 height 27
click at [726, 441] on input "Stephenville, TX" at bounding box center [820, 439] width 881 height 28
click at [1318, 435] on button "Add Area" at bounding box center [1310, 438] width 77 height 27
click at [662, 435] on input "Stephenville, TX" at bounding box center [820, 439] width 881 height 28
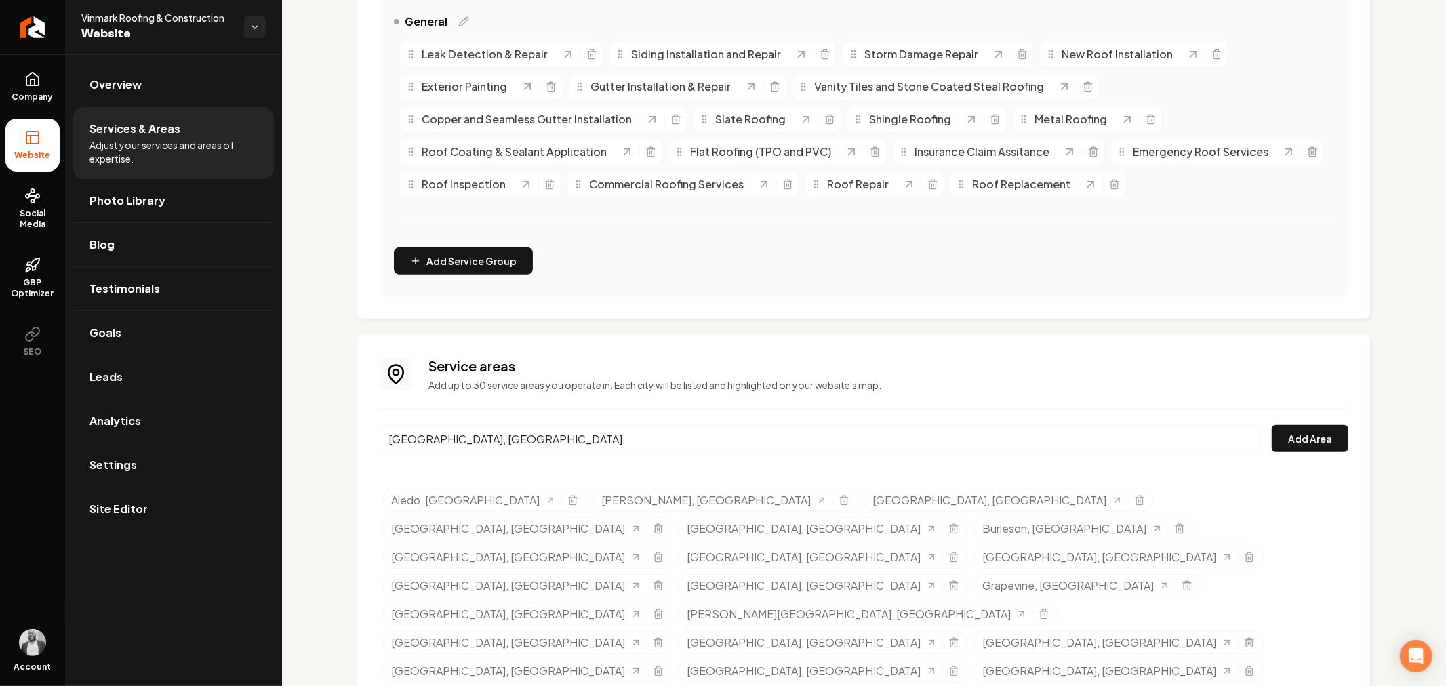
click at [662, 435] on input "Stephenville, TX" at bounding box center [820, 439] width 881 height 28
paste input "Graford"
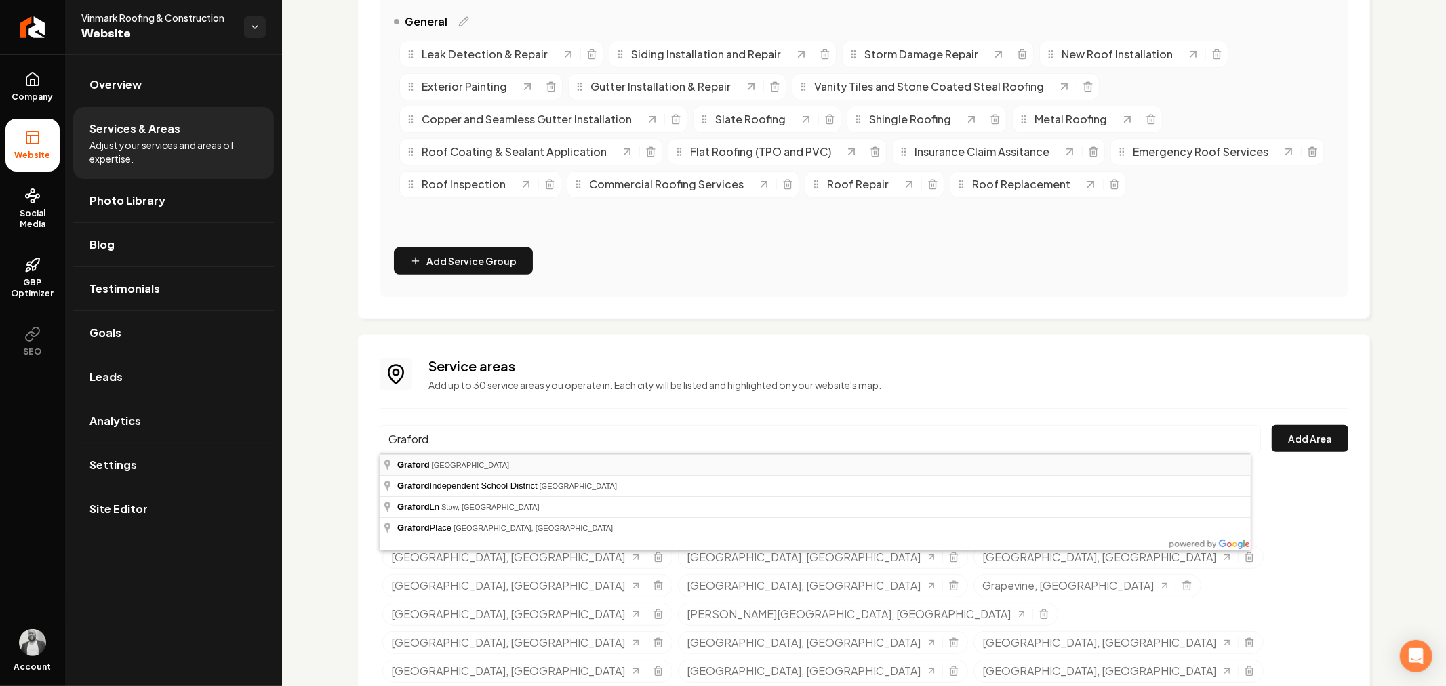
type input "Graford, TX"
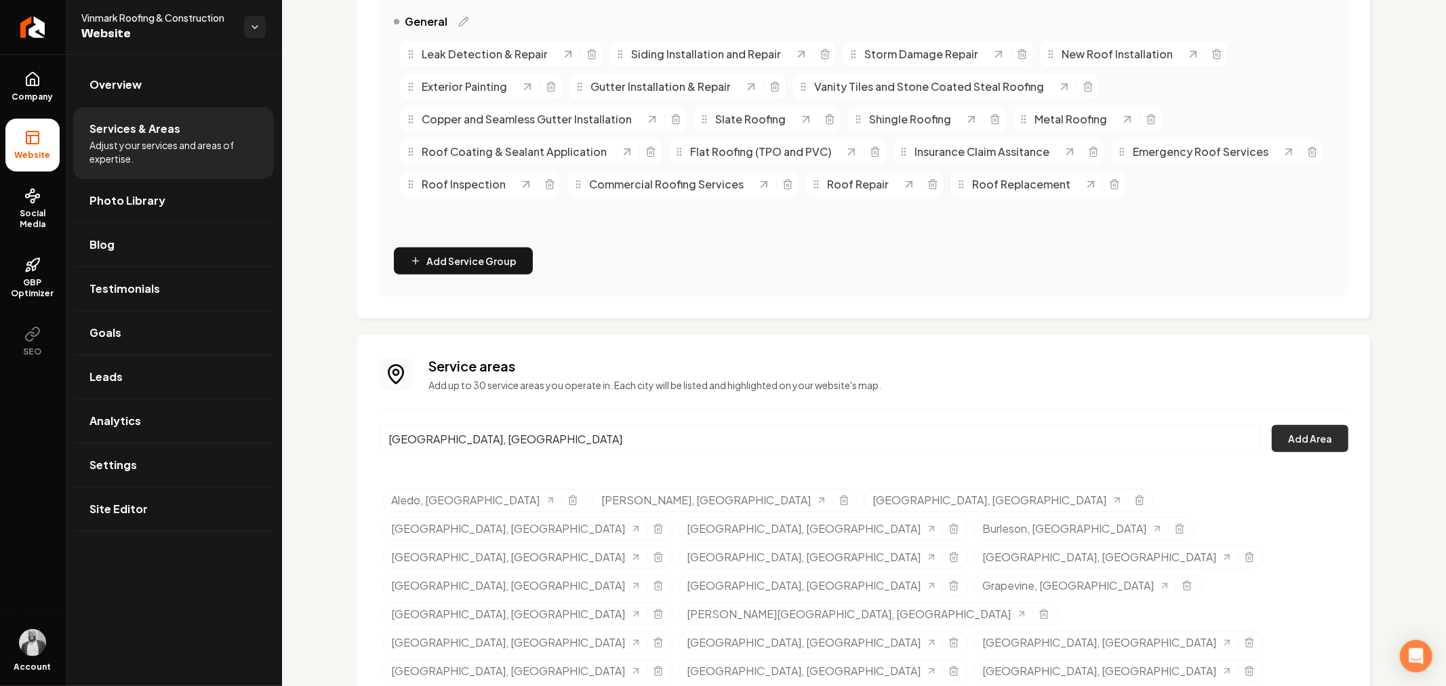
click at [1272, 437] on button "Add Area" at bounding box center [1310, 438] width 77 height 27
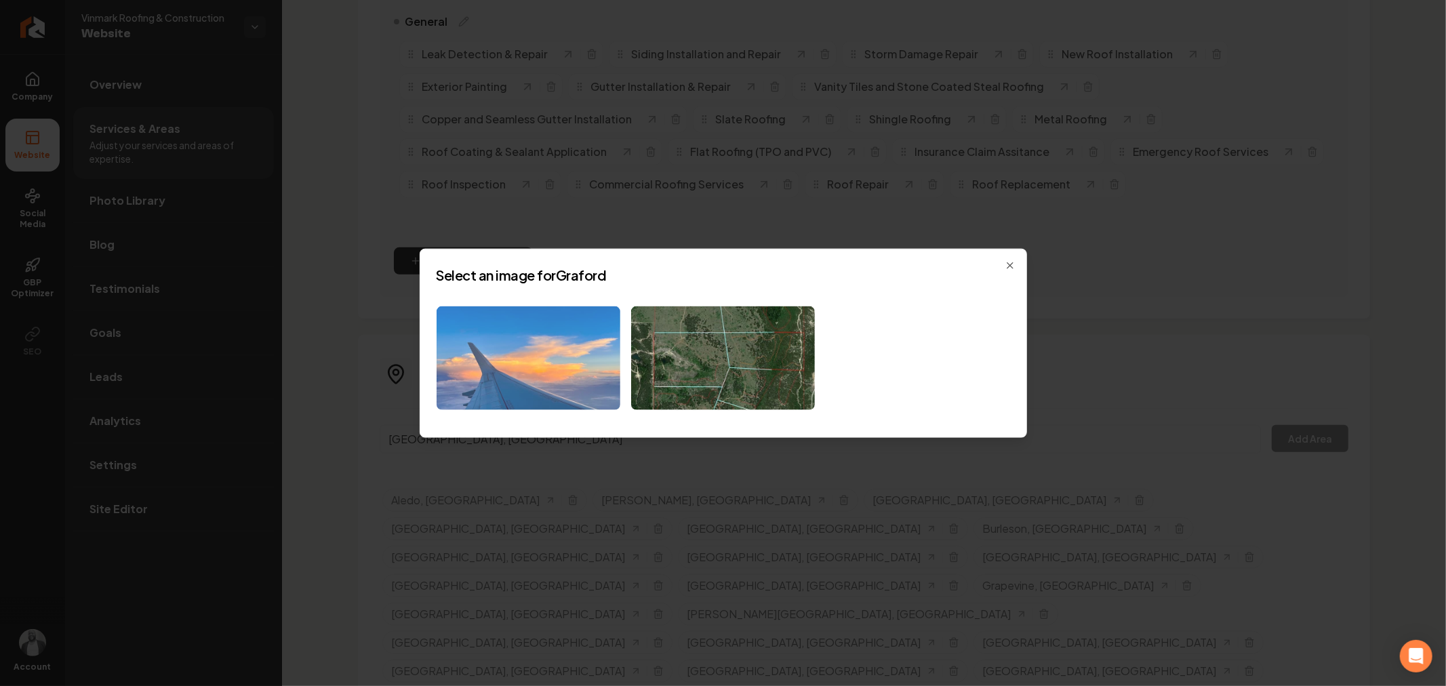
click at [470, 347] on img at bounding box center [529, 358] width 184 height 104
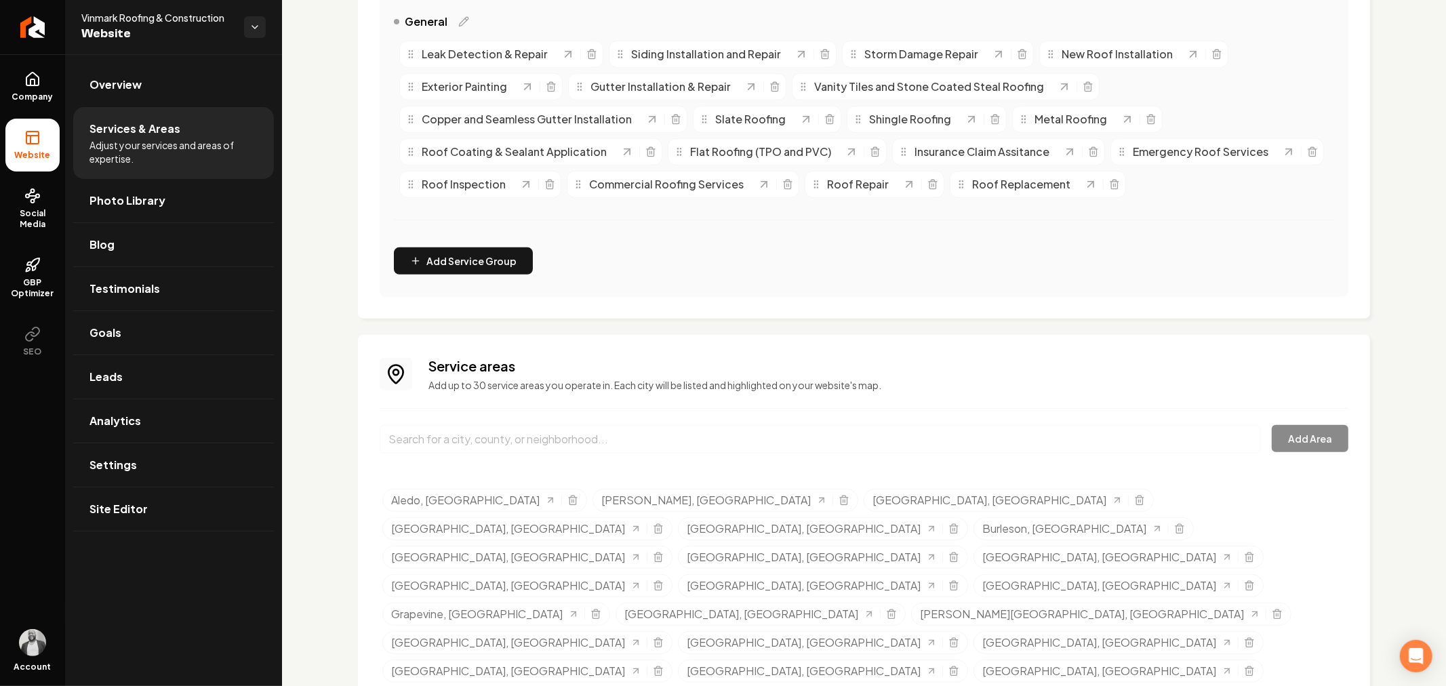
click at [631, 439] on input "Main content area" at bounding box center [820, 439] width 881 height 28
click at [751, 405] on div "Service areas Add up to 30 service areas you operate in. Each city will be list…" at bounding box center [864, 565] width 969 height 417
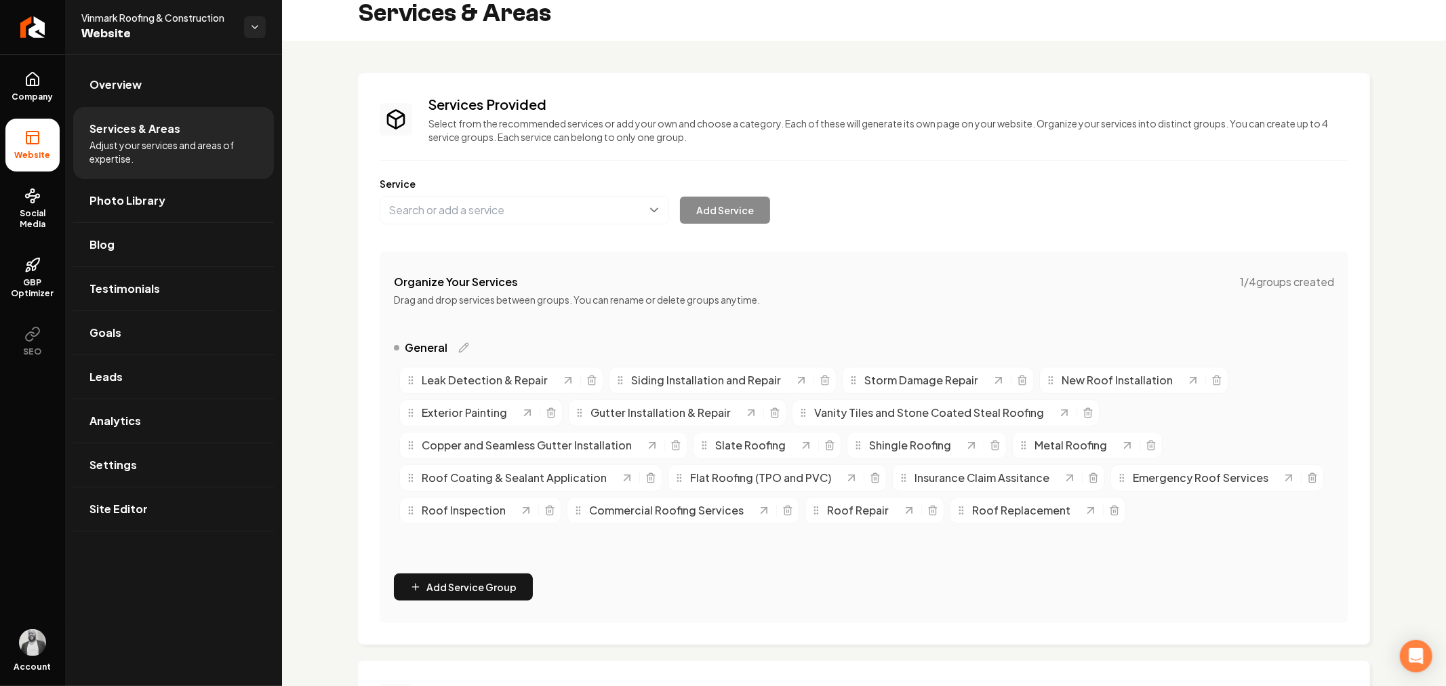
scroll to position [0, 0]
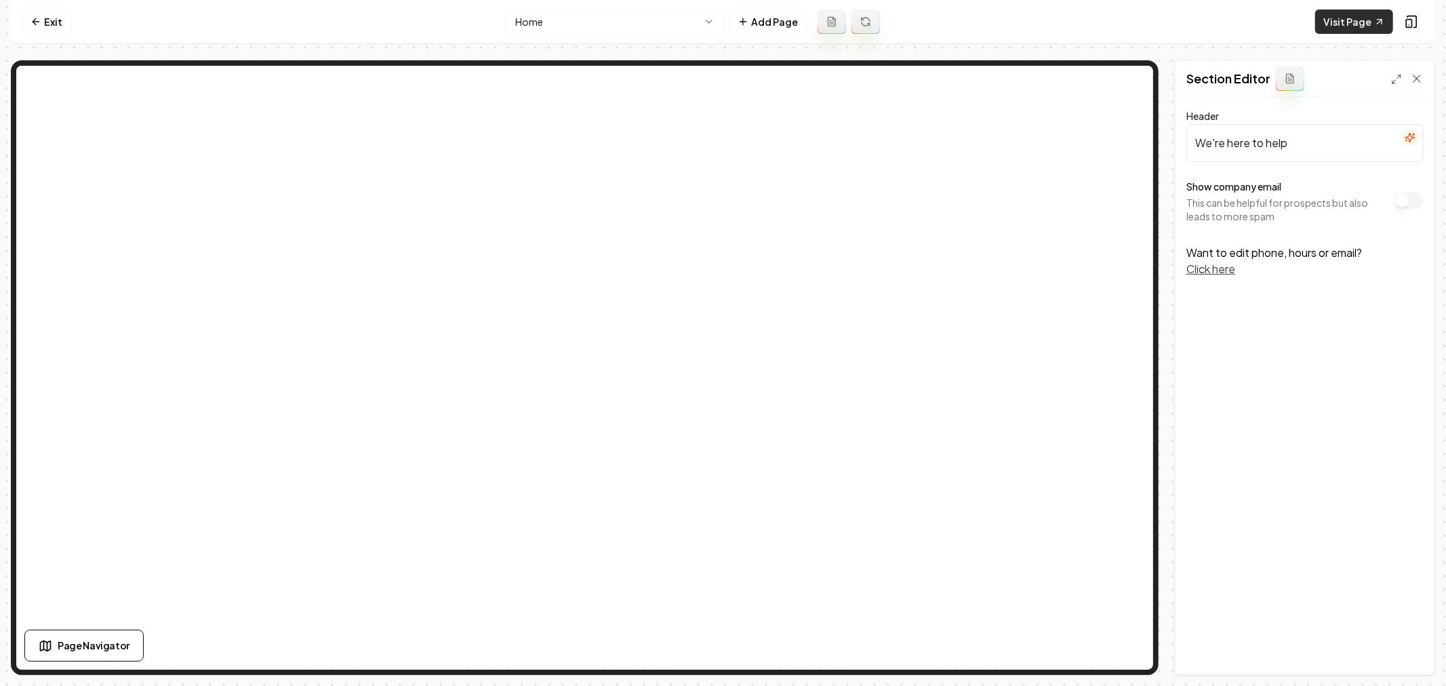
click at [1368, 22] on link "Visit Page" at bounding box center [1354, 21] width 78 height 24
